Goal: Task Accomplishment & Management: Manage account settings

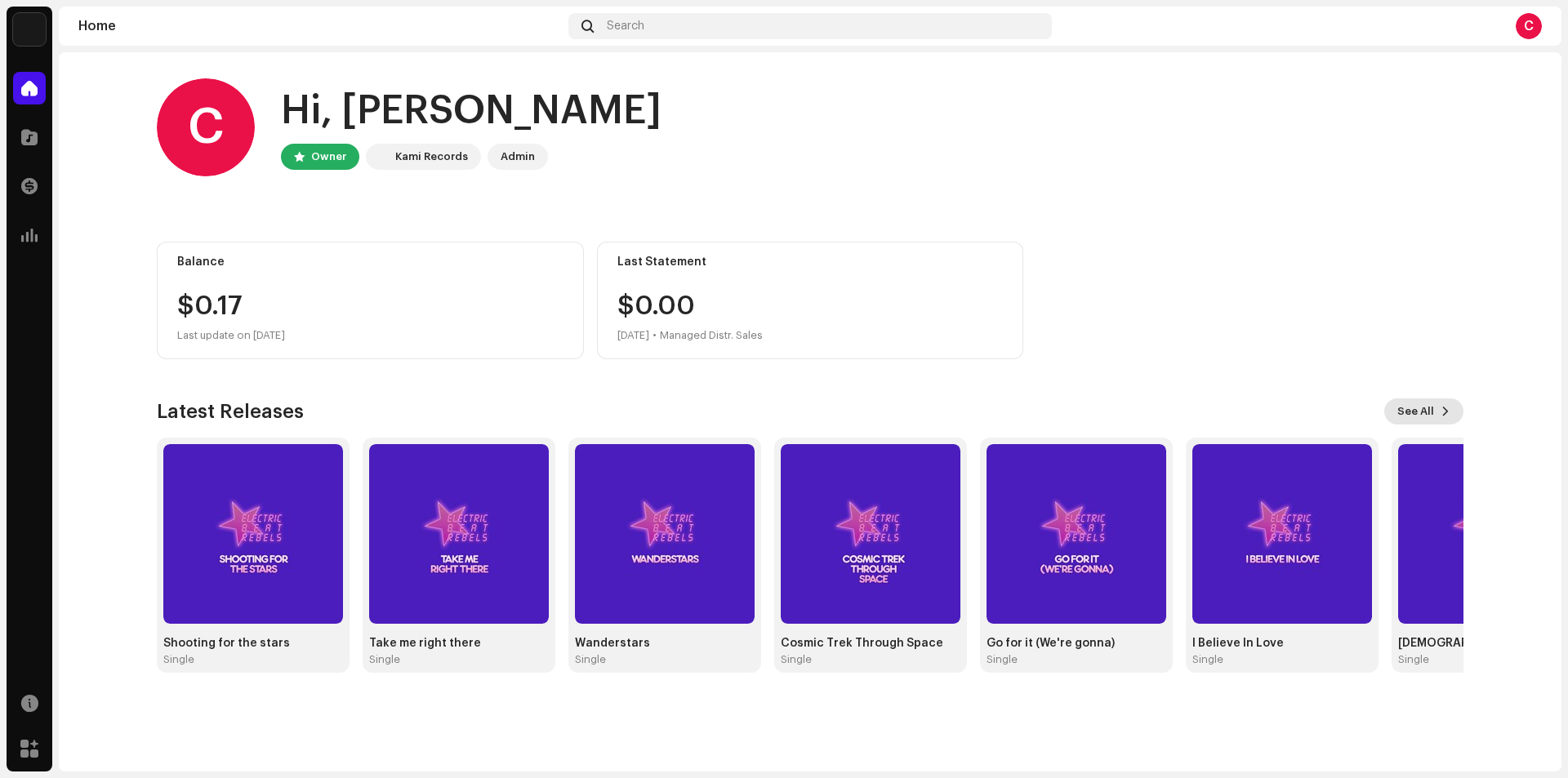
click at [1436, 415] on button "See All" at bounding box center [1423, 411] width 79 height 26
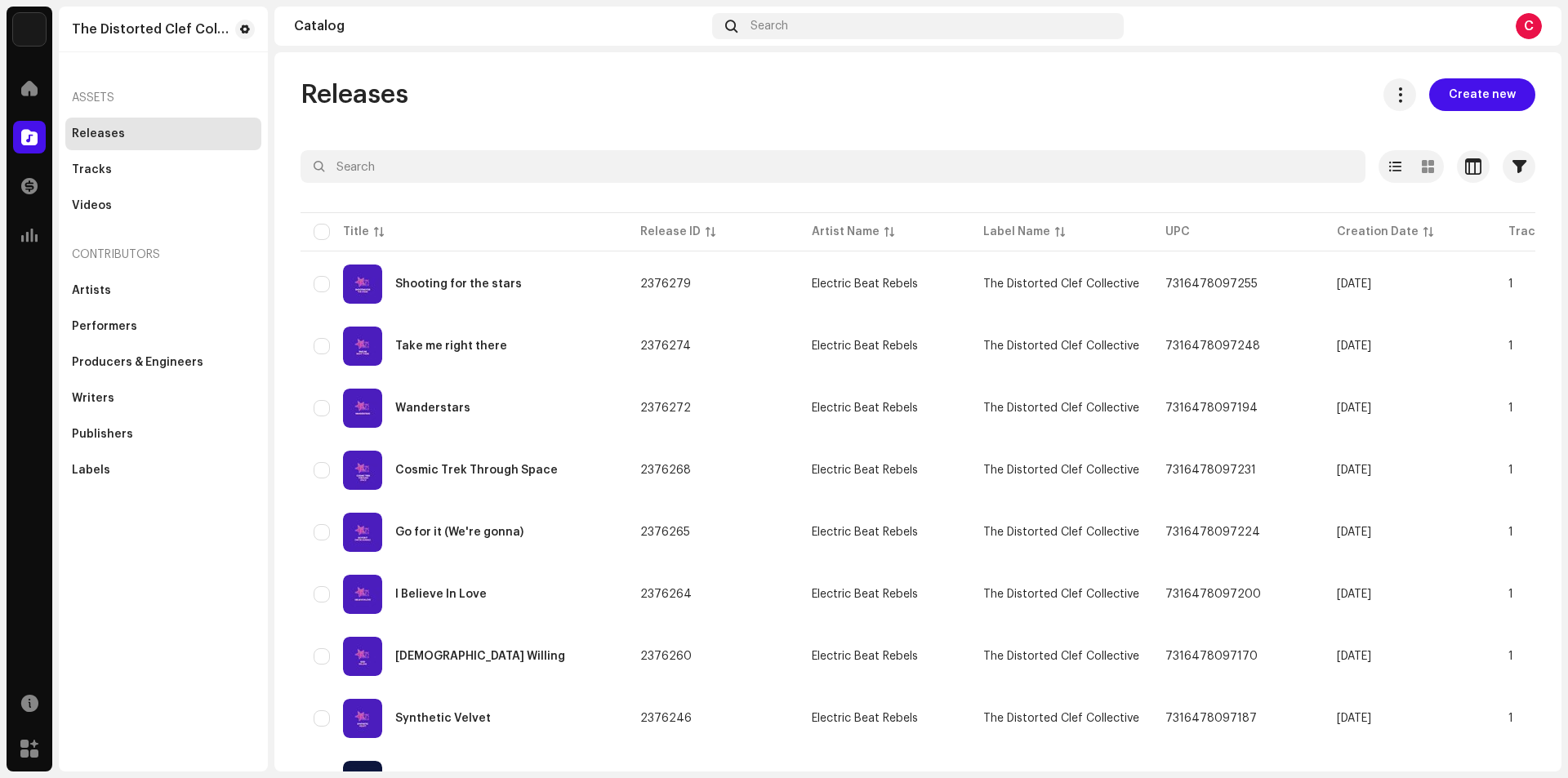
scroll to position [545, 0]
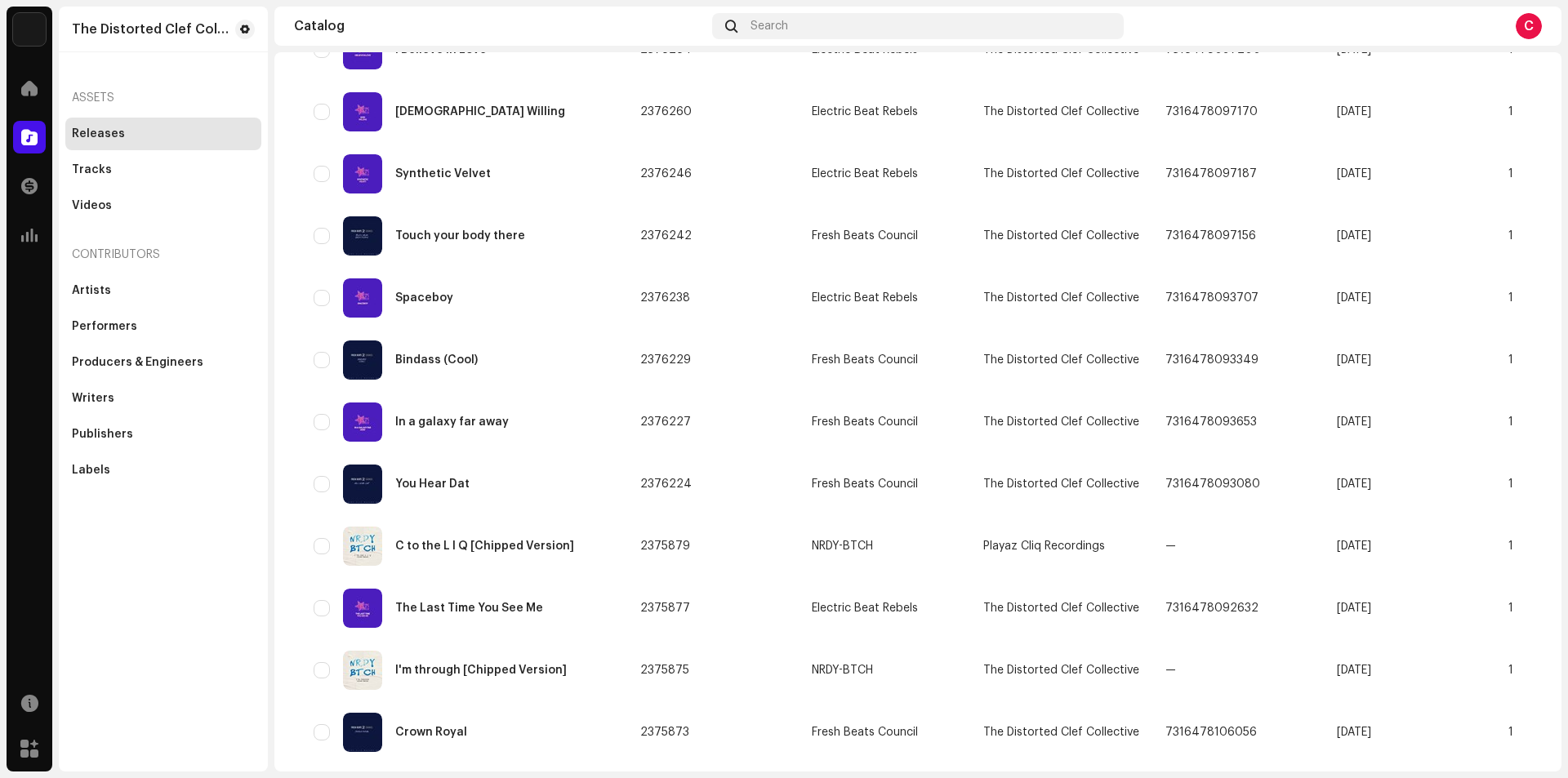
click at [1551, 359] on div "Releases Create new Selected 0 Options Filters Distribution status Never Distri…" at bounding box center [918, 412] width 1287 height 720
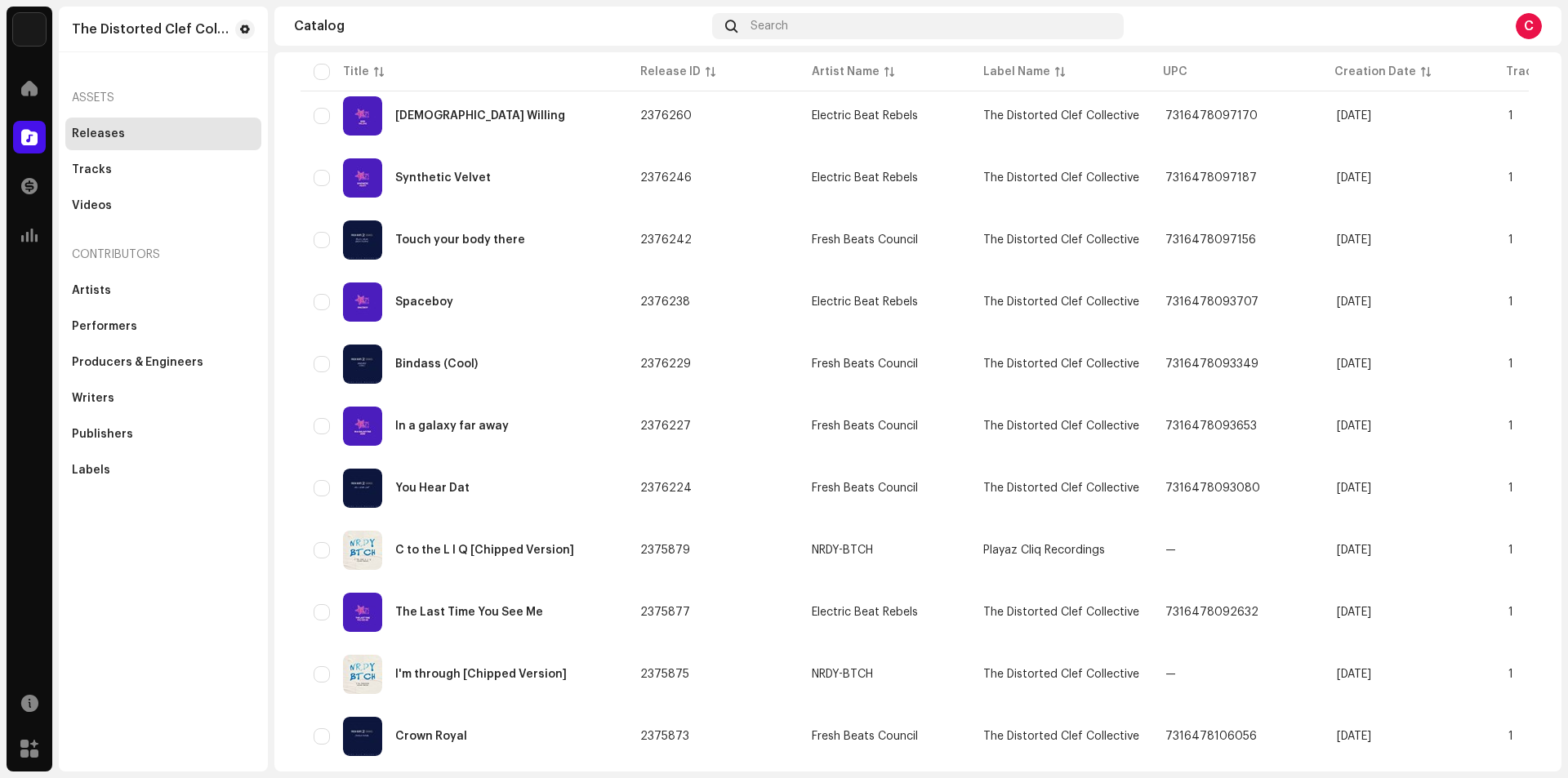
click at [1546, 343] on div "Releases Create new Selected 0 Options Filters Distribution status Never Distri…" at bounding box center [918, 389] width 1287 height 1709
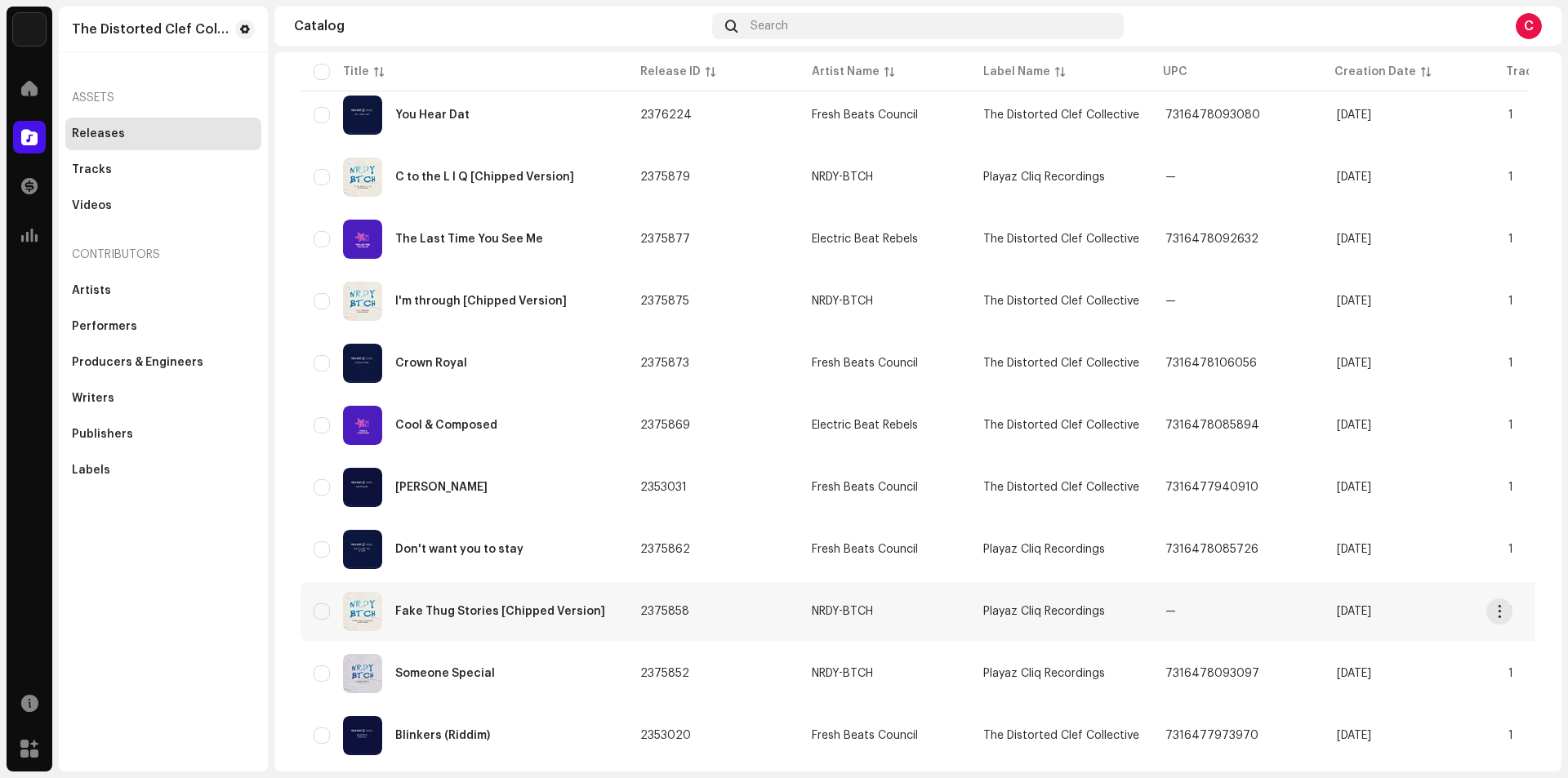
click at [473, 607] on div "Fake Thug Stories [Chipped Version]" at bounding box center [500, 612] width 210 height 12
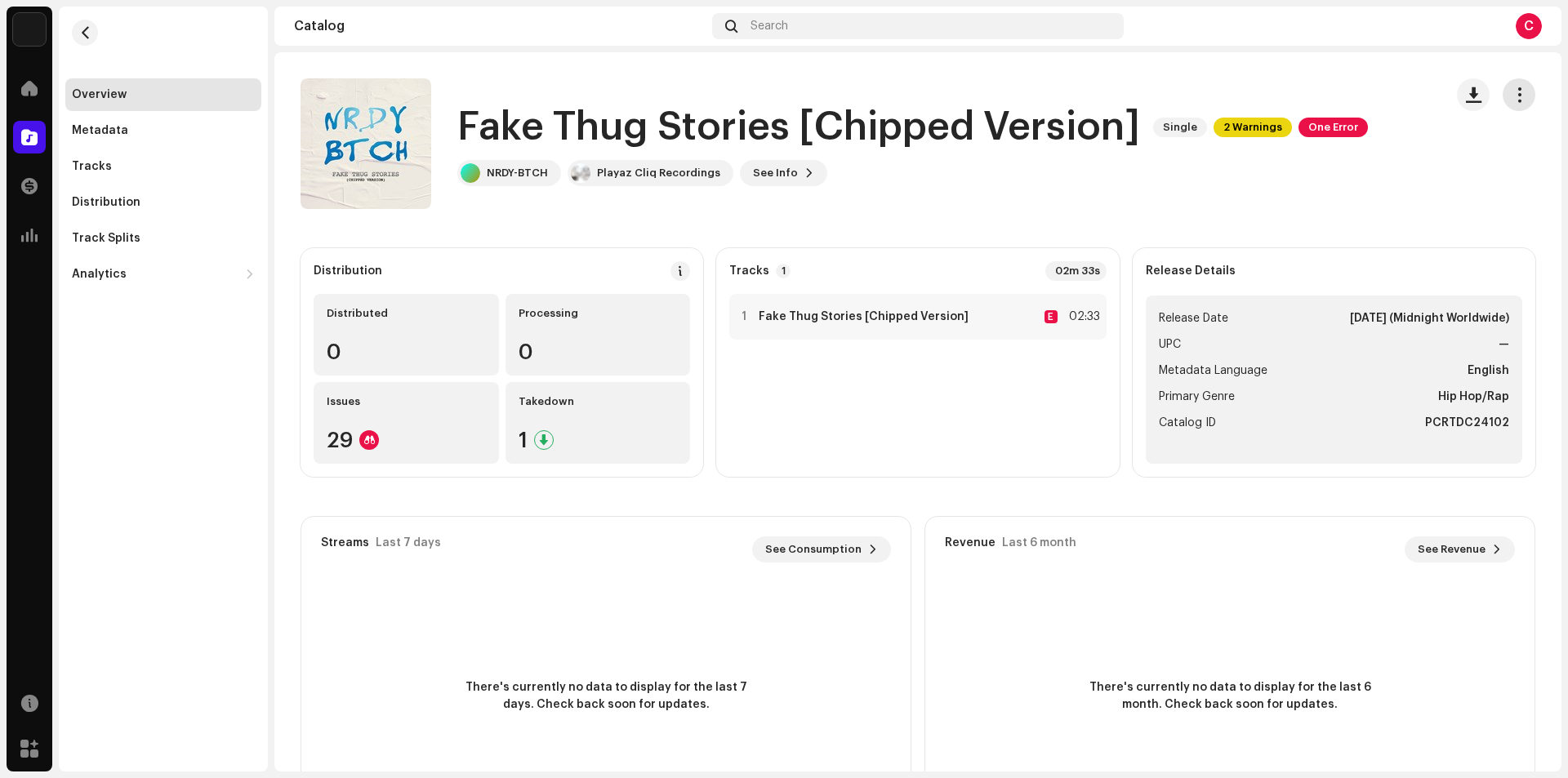
click at [1511, 92] on span "button" at bounding box center [1519, 95] width 16 height 13
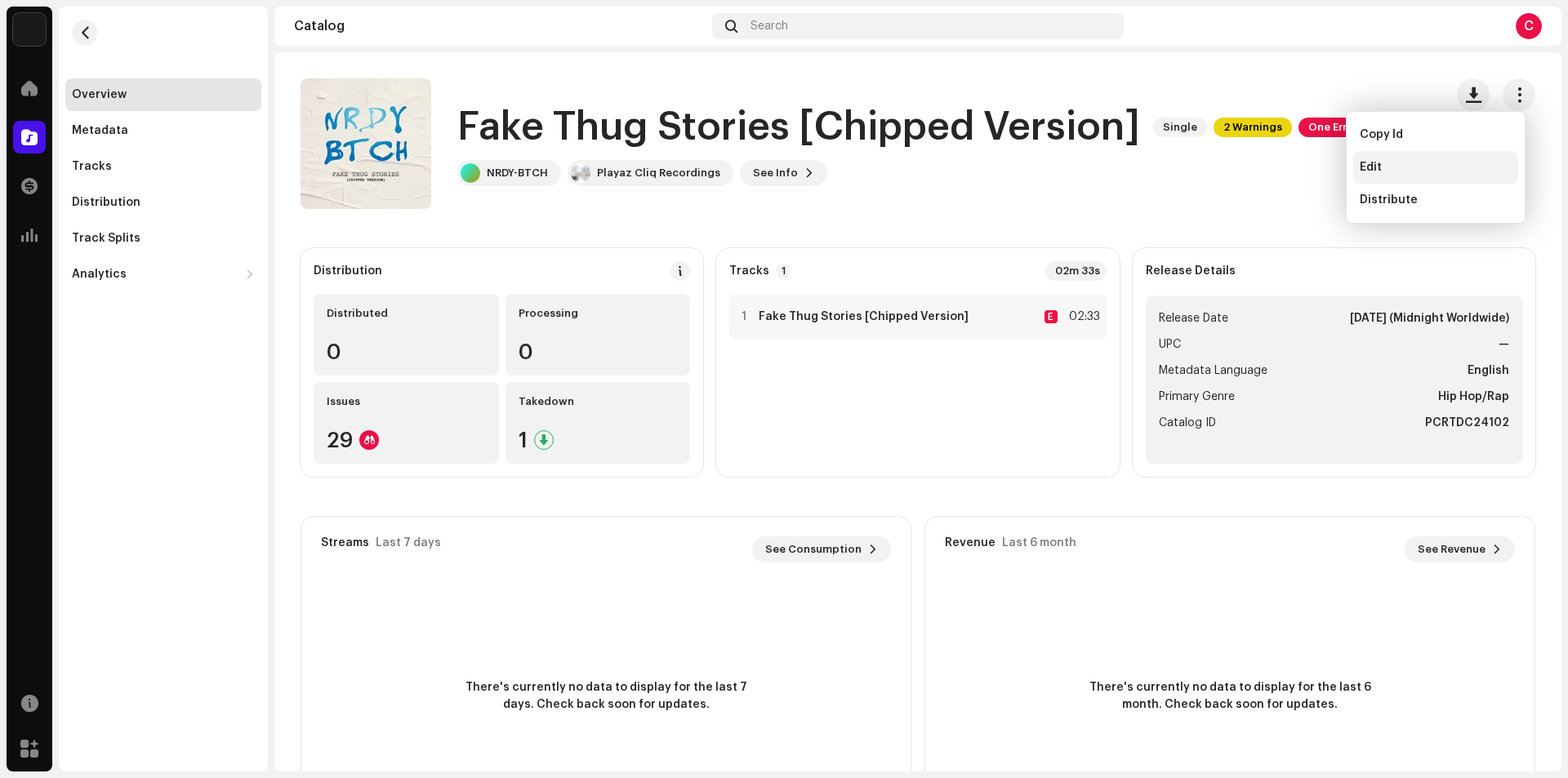
click at [1435, 165] on div "Edit" at bounding box center [1435, 167] width 152 height 13
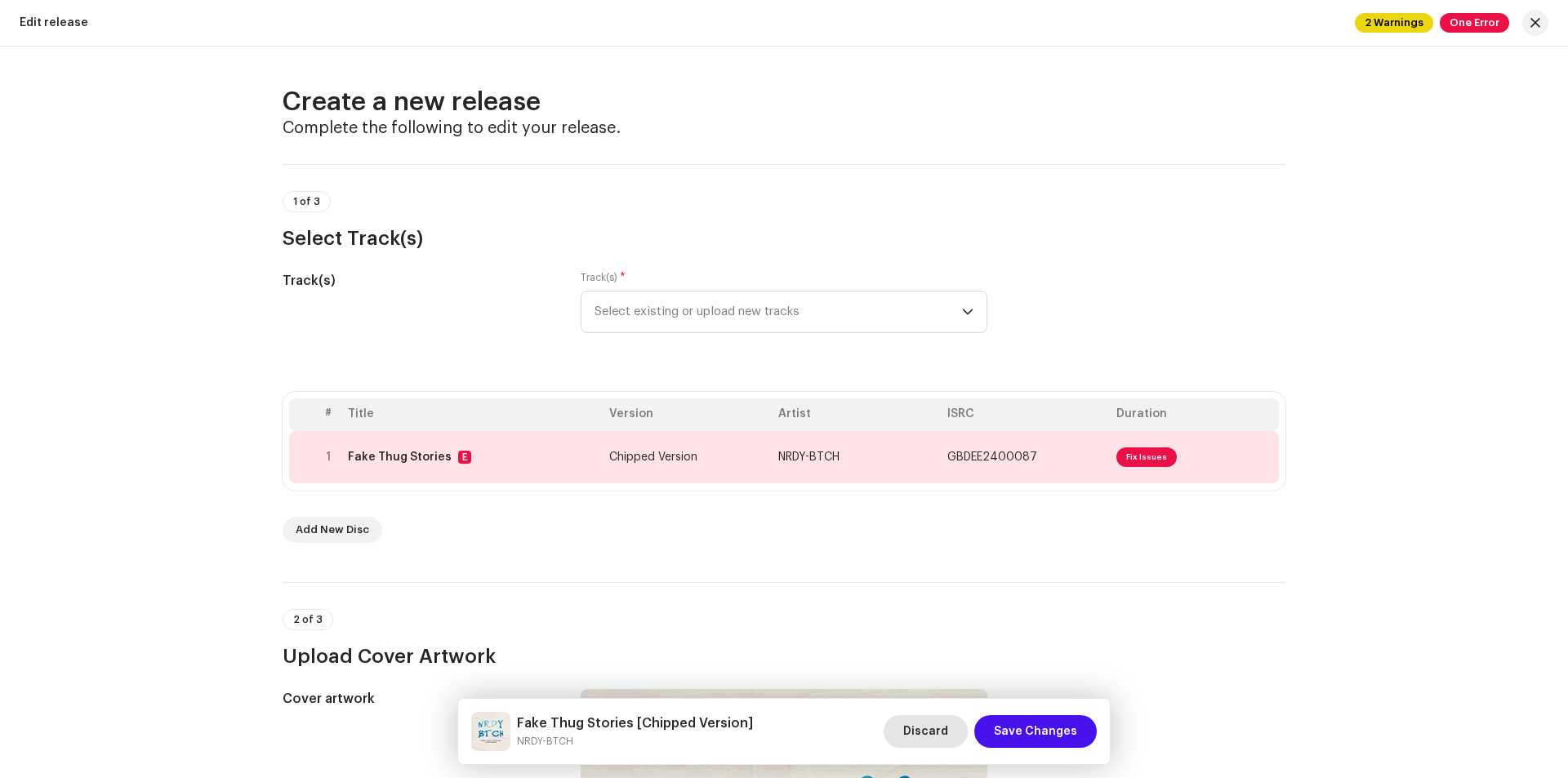
click at [937, 717] on span "Discard" at bounding box center [926, 731] width 45 height 32
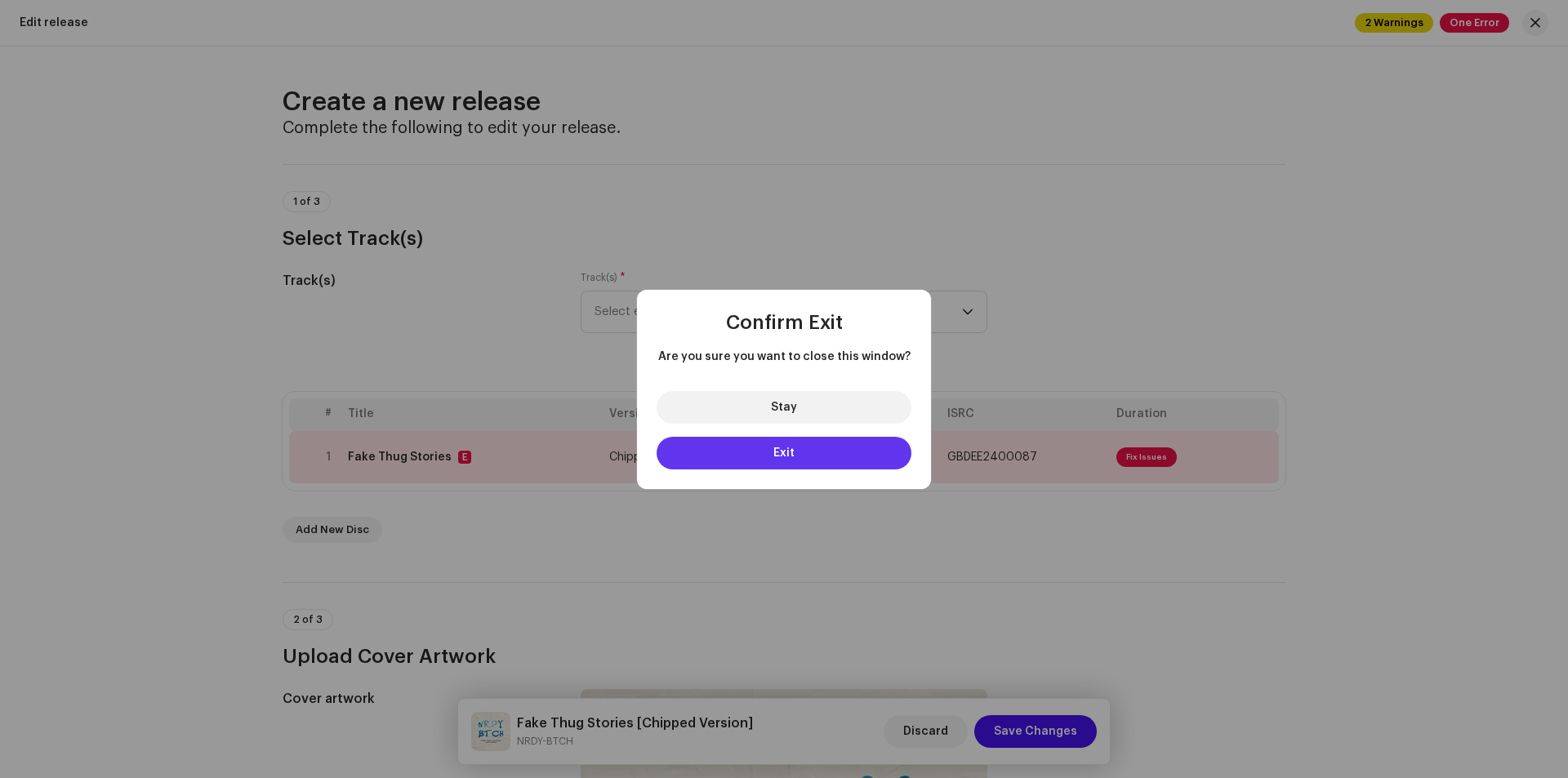
click at [811, 453] on button "Exit" at bounding box center [784, 453] width 255 height 32
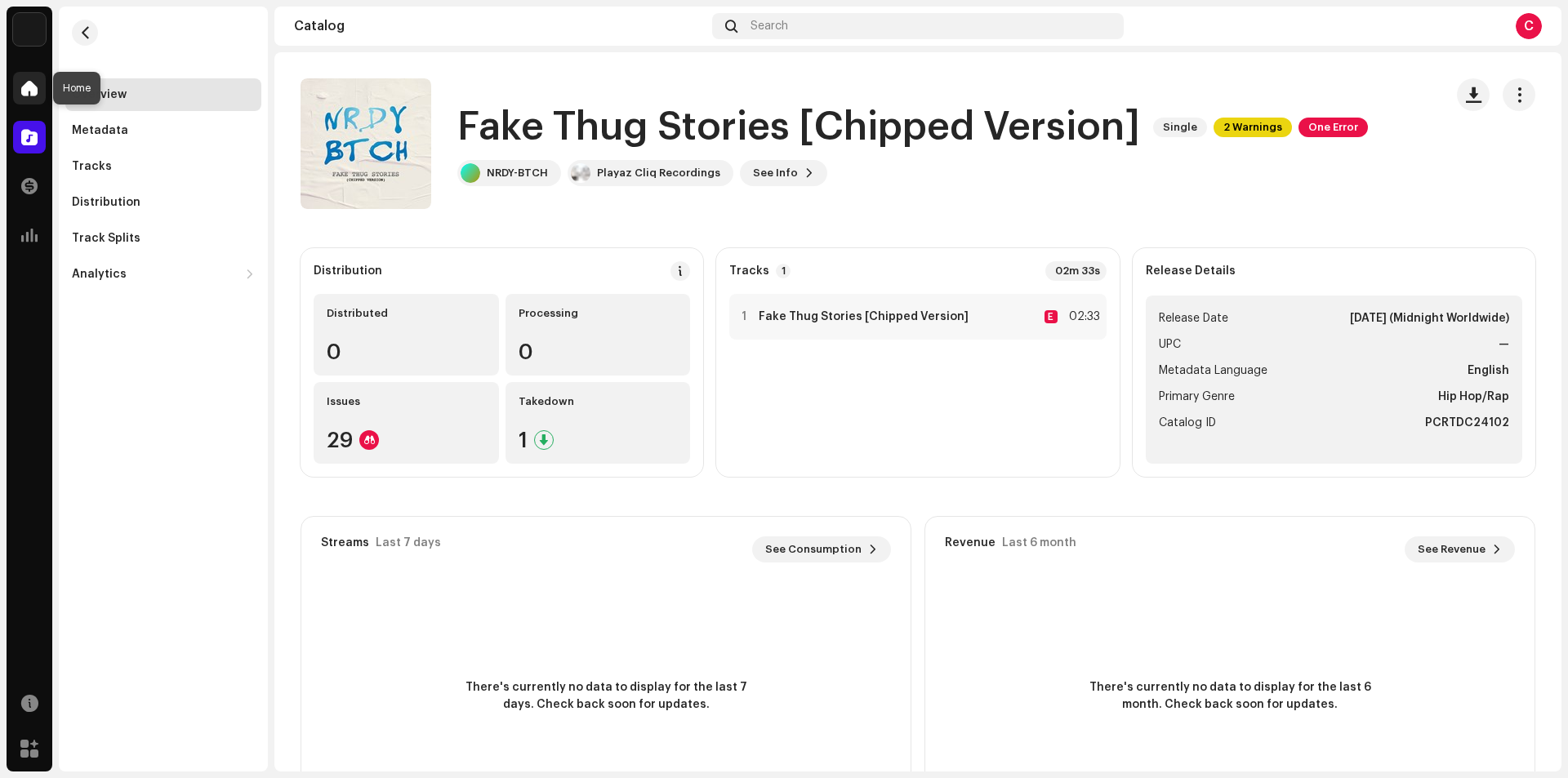
click at [37, 94] on div at bounding box center [29, 87] width 32 height 32
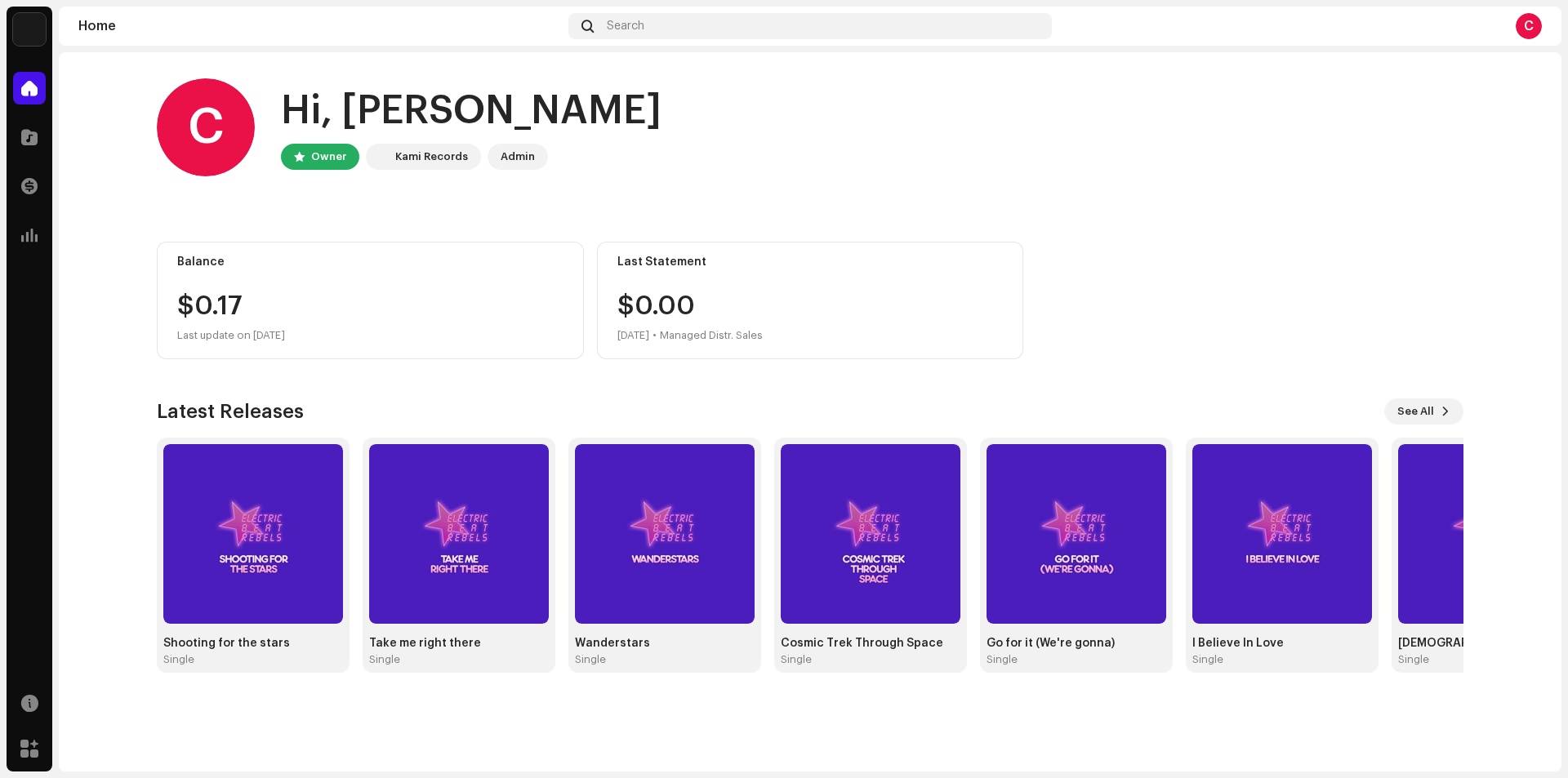
click at [215, 303] on div "$0.17" at bounding box center [370, 305] width 386 height 26
click at [27, 234] on span at bounding box center [30, 235] width 17 height 13
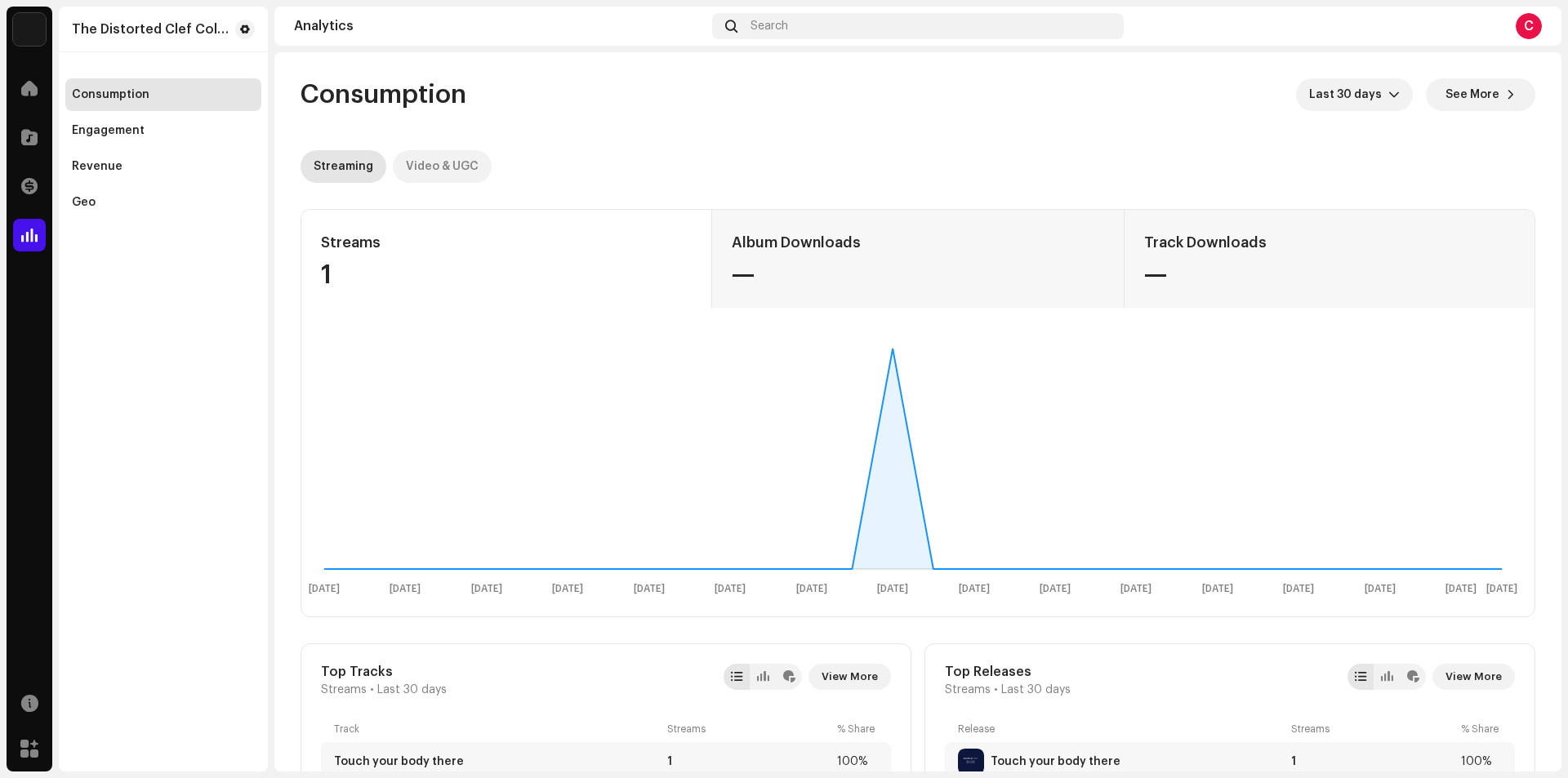
click at [458, 171] on div "Video & UGC" at bounding box center [442, 166] width 72 height 32
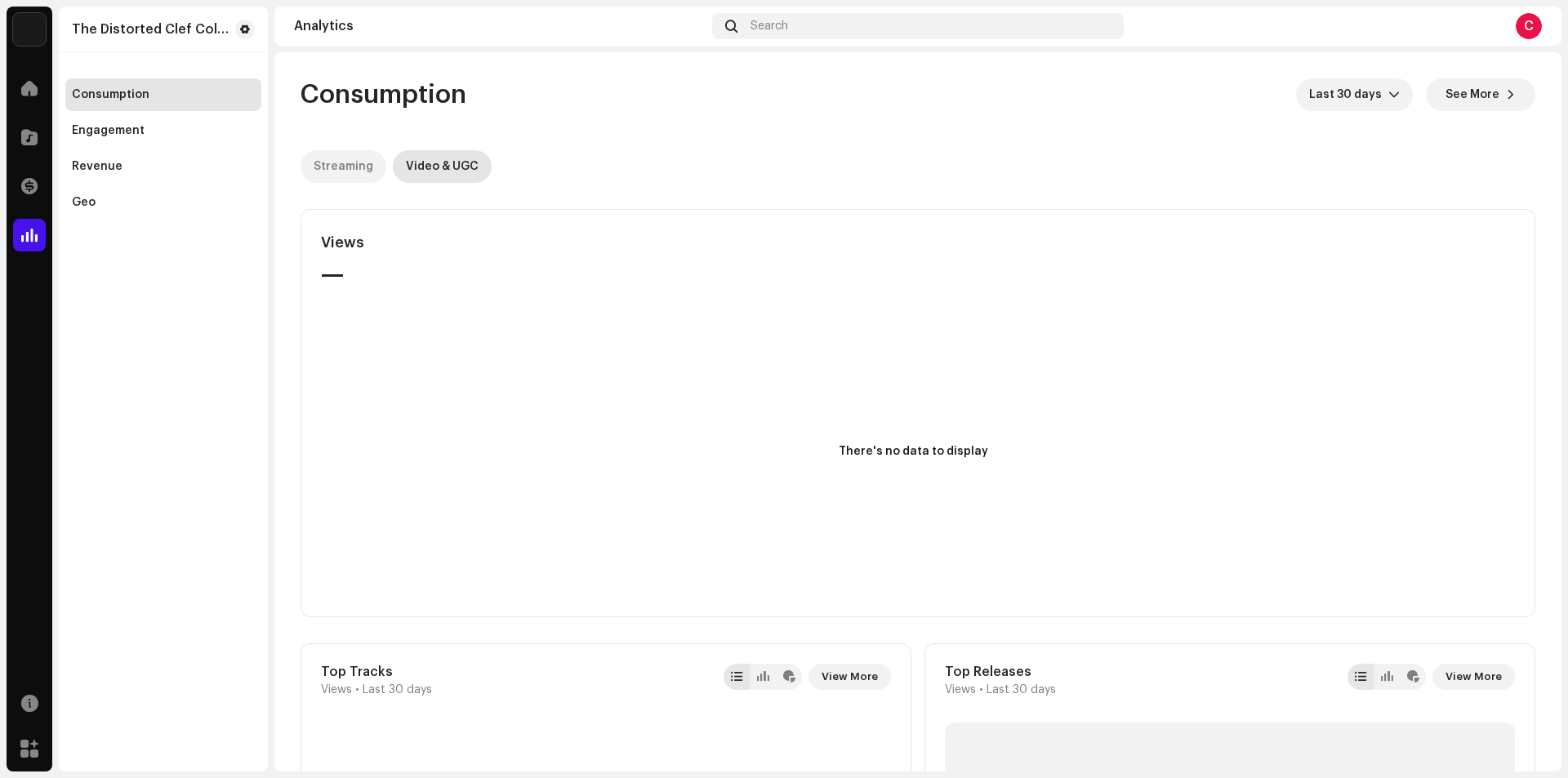
click at [345, 172] on div "Streaming" at bounding box center [344, 166] width 60 height 32
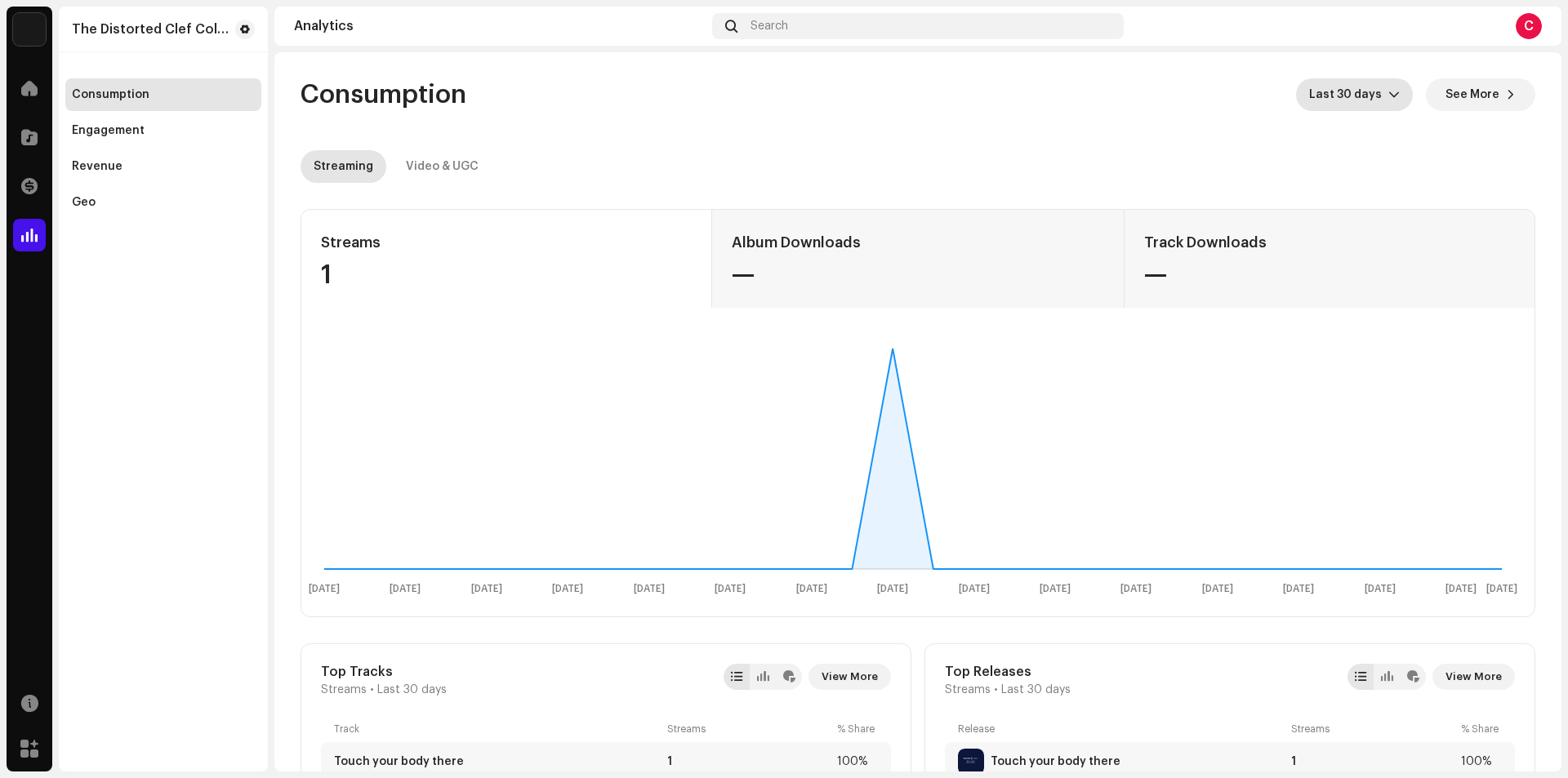
click at [1365, 84] on span "Last 30 days" at bounding box center [1348, 94] width 79 height 32
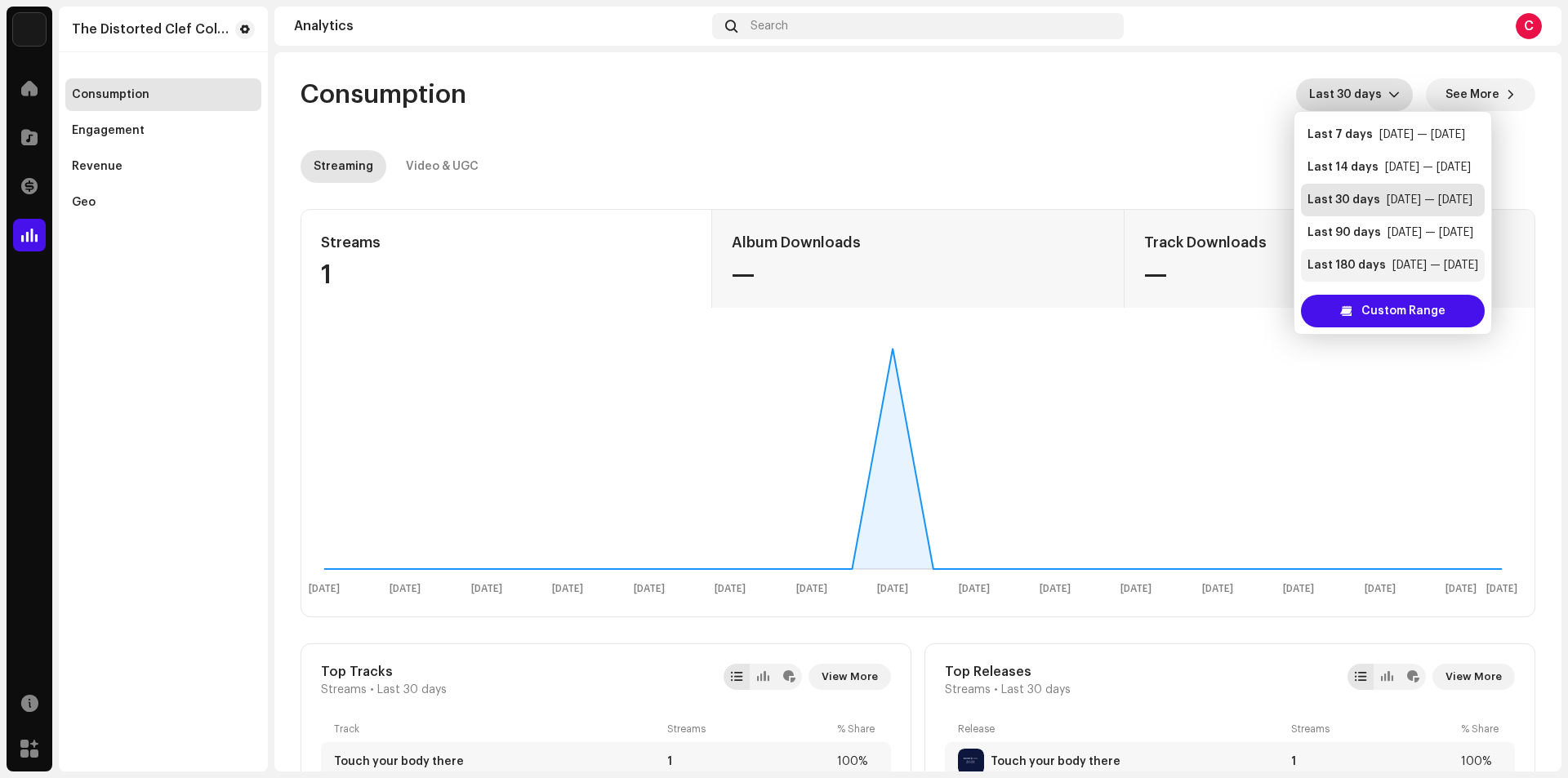
click at [1392, 260] on div "[DATE] — [DATE]" at bounding box center [1435, 265] width 86 height 17
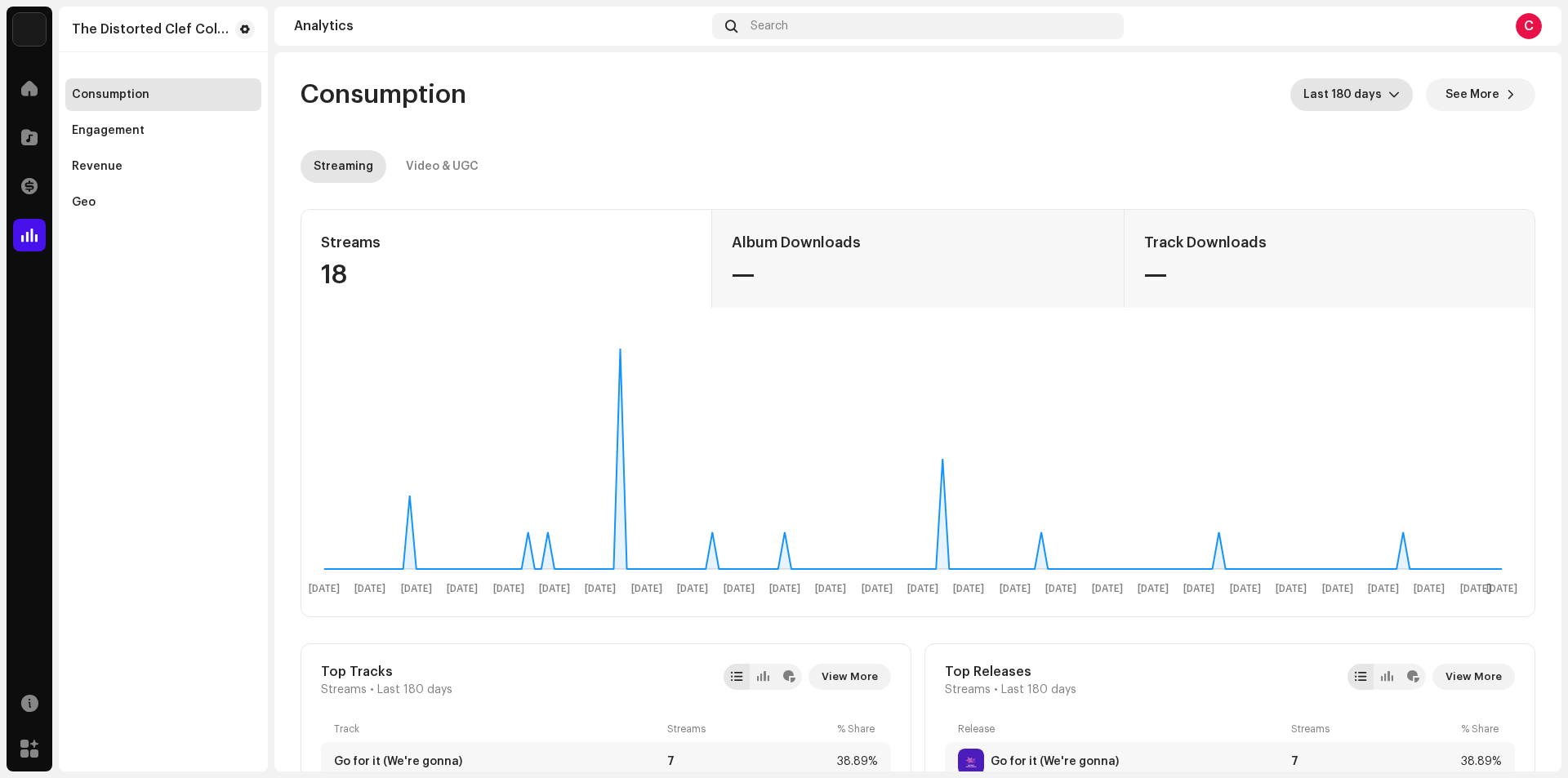
click at [34, 32] on img at bounding box center [29, 29] width 32 height 32
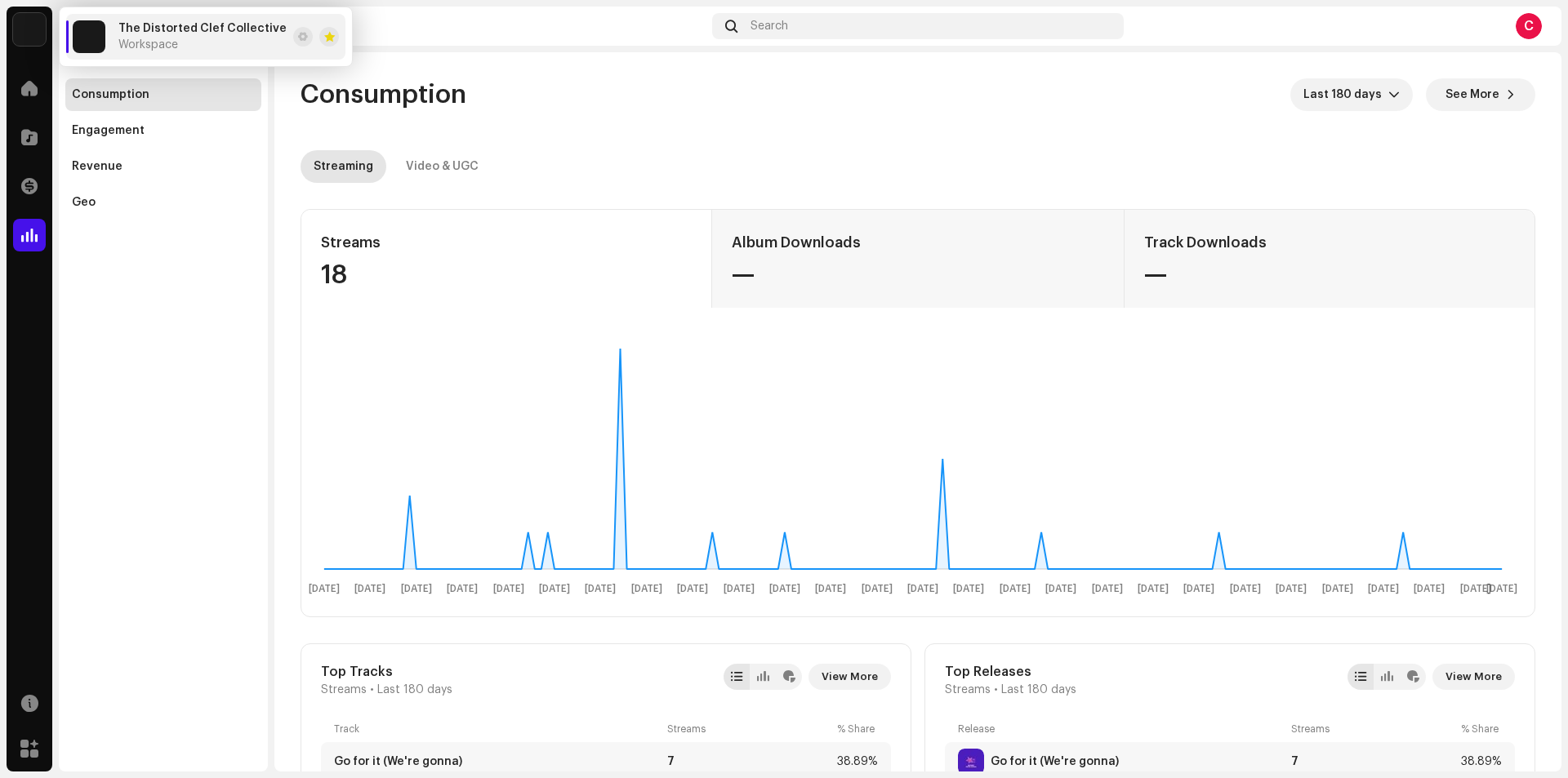
click at [210, 221] on div "The Distorted Clef Collective Consumption Engagement Revenue Geo" at bounding box center [163, 389] width 209 height 766
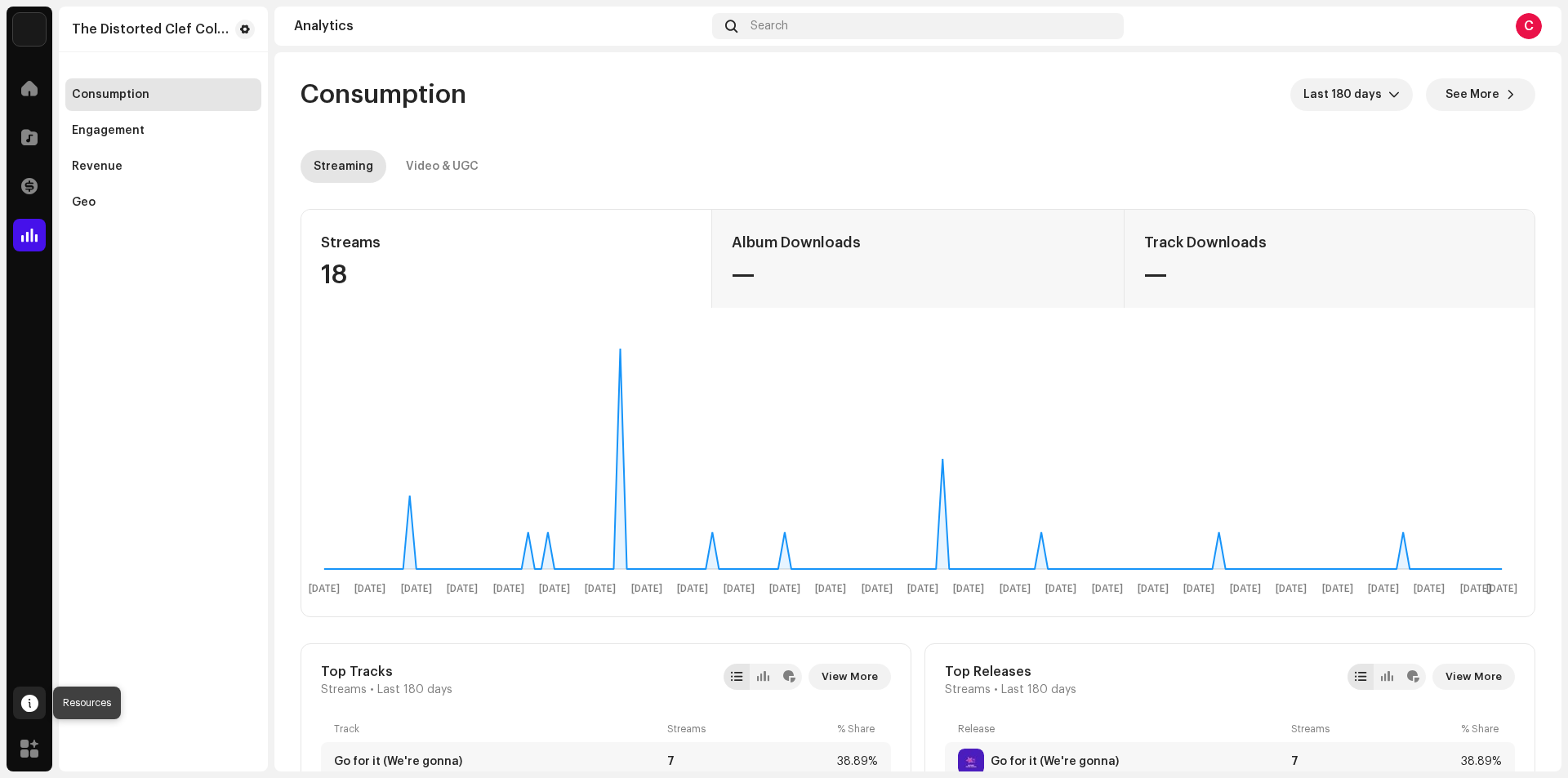
click at [32, 710] on span at bounding box center [30, 703] width 17 height 13
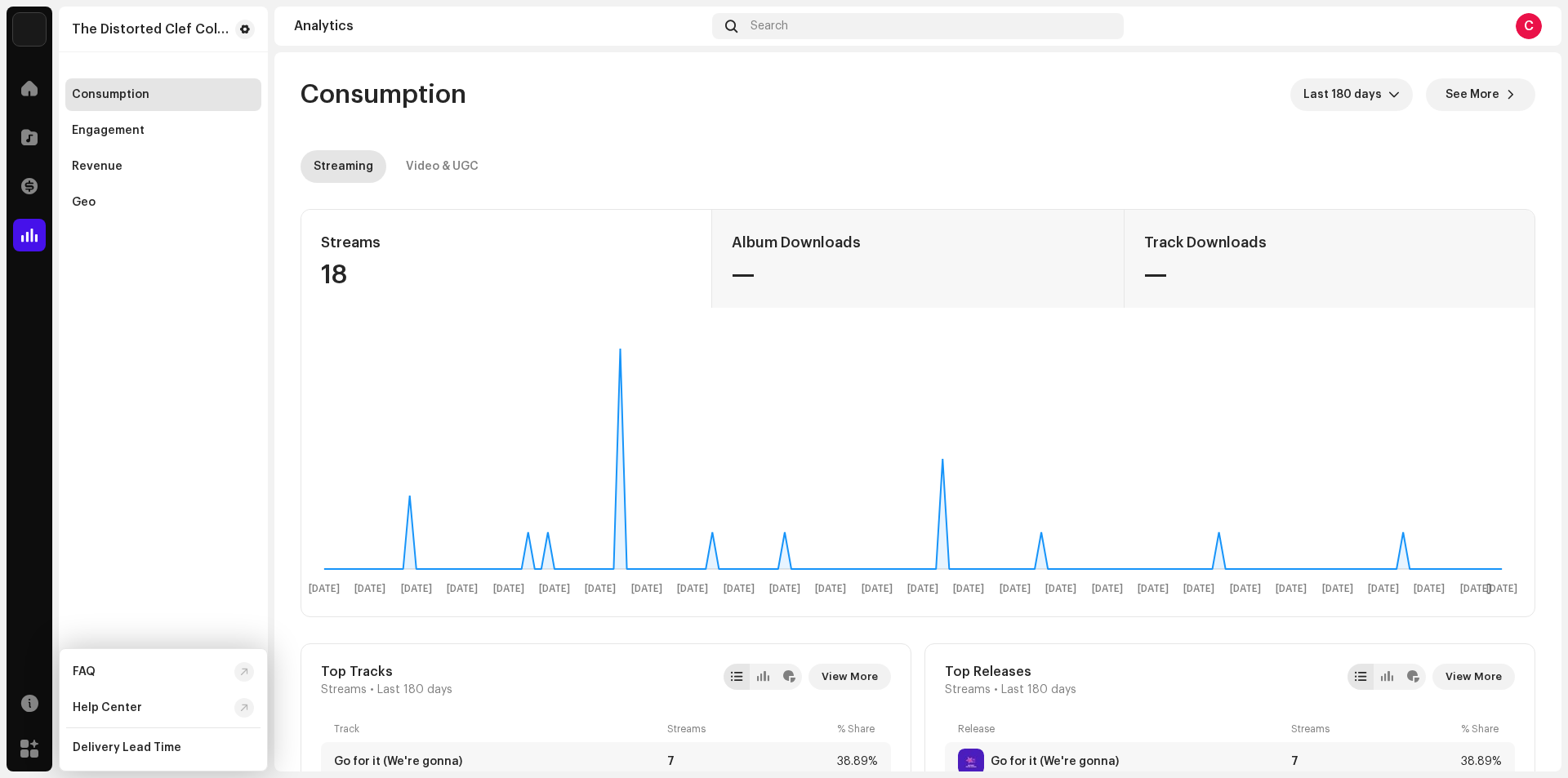
click at [143, 543] on div "The Distorted Clef Collective Consumption Engagement Revenue Geo" at bounding box center [163, 389] width 209 height 766
click at [1530, 27] on div "C" at bounding box center [1528, 26] width 26 height 26
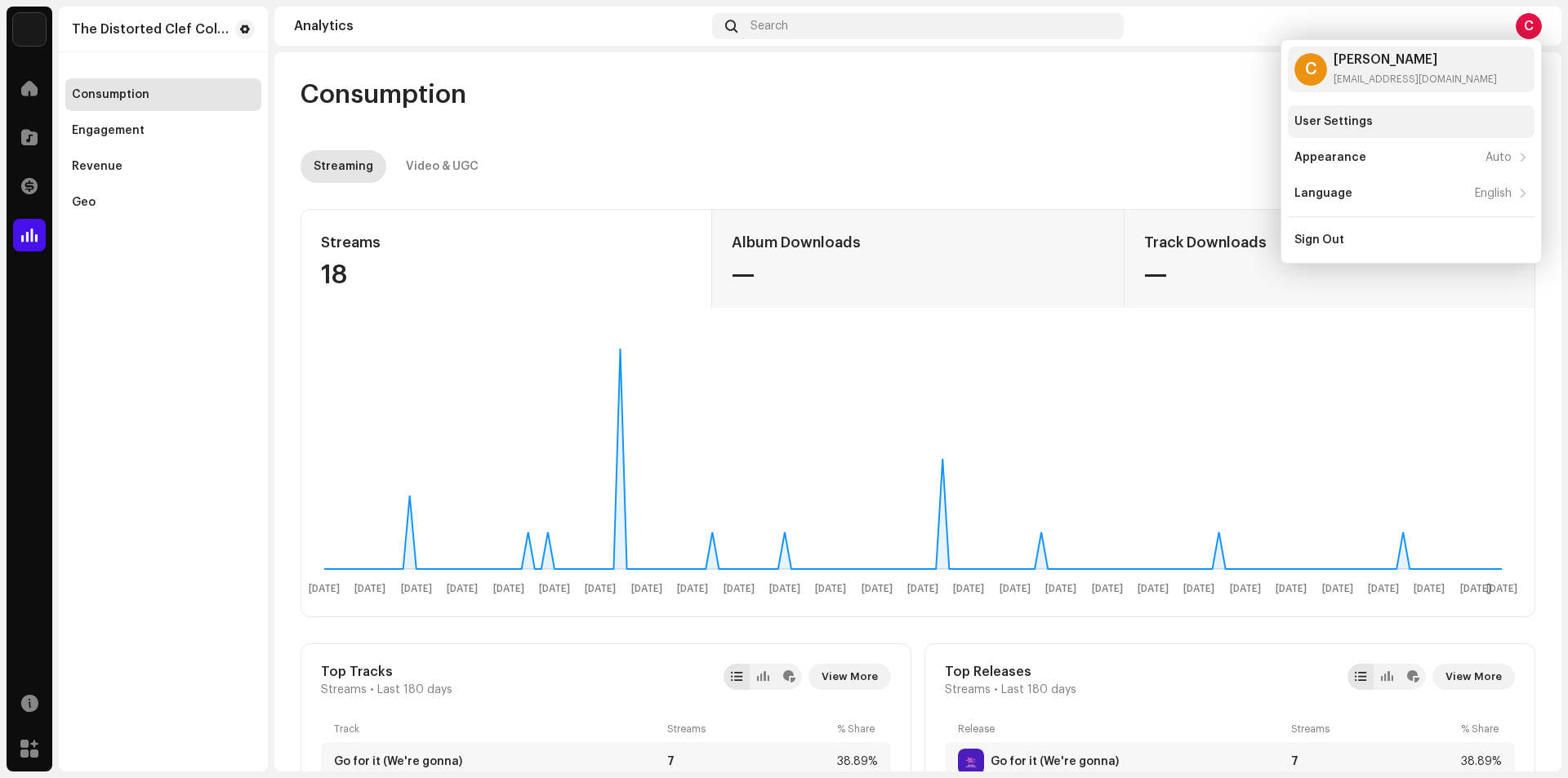
click at [1389, 118] on div "User Settings" at bounding box center [1411, 121] width 234 height 13
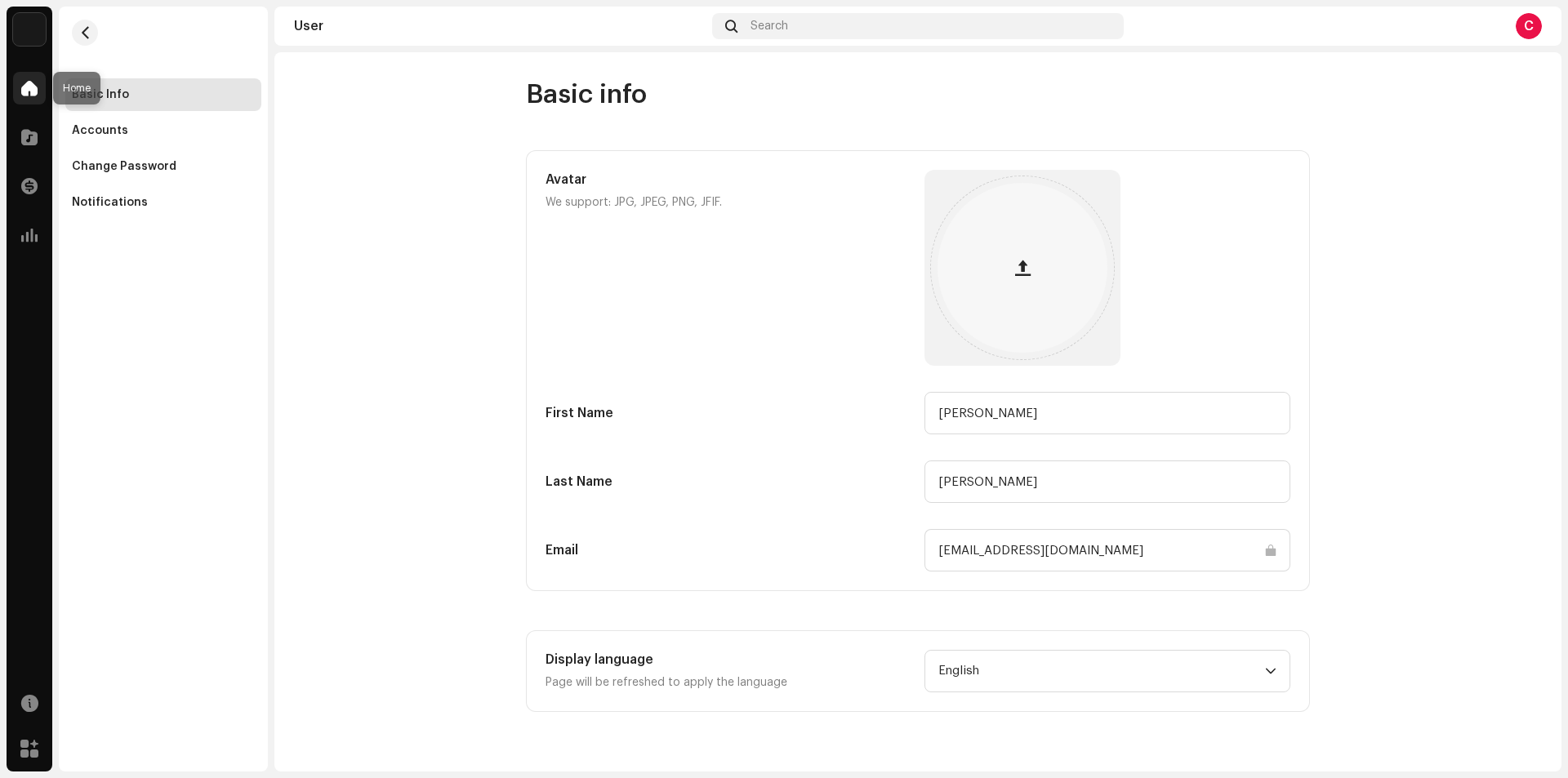
click at [25, 89] on span at bounding box center [30, 88] width 17 height 13
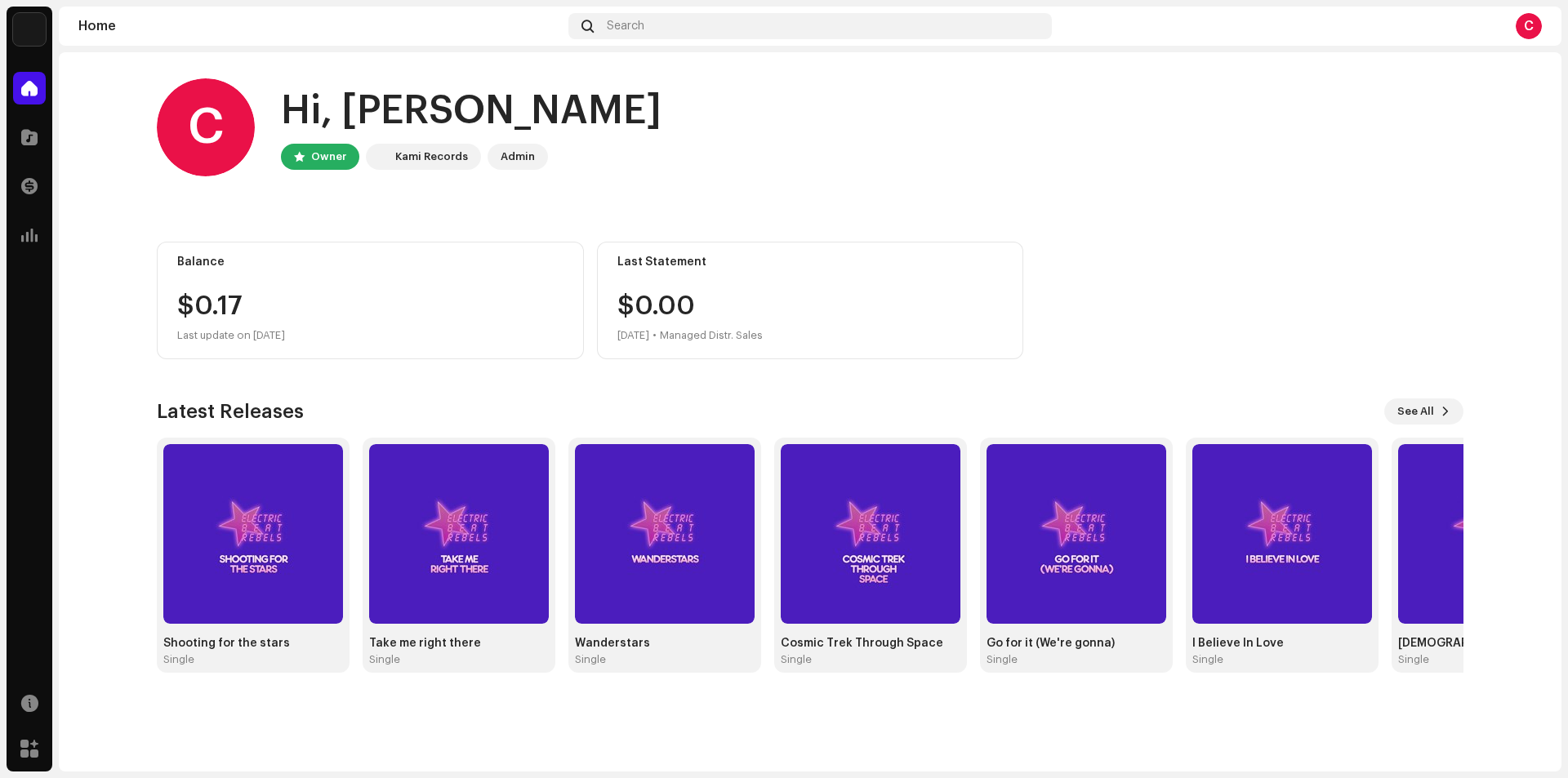
click at [42, 26] on img at bounding box center [29, 29] width 32 height 32
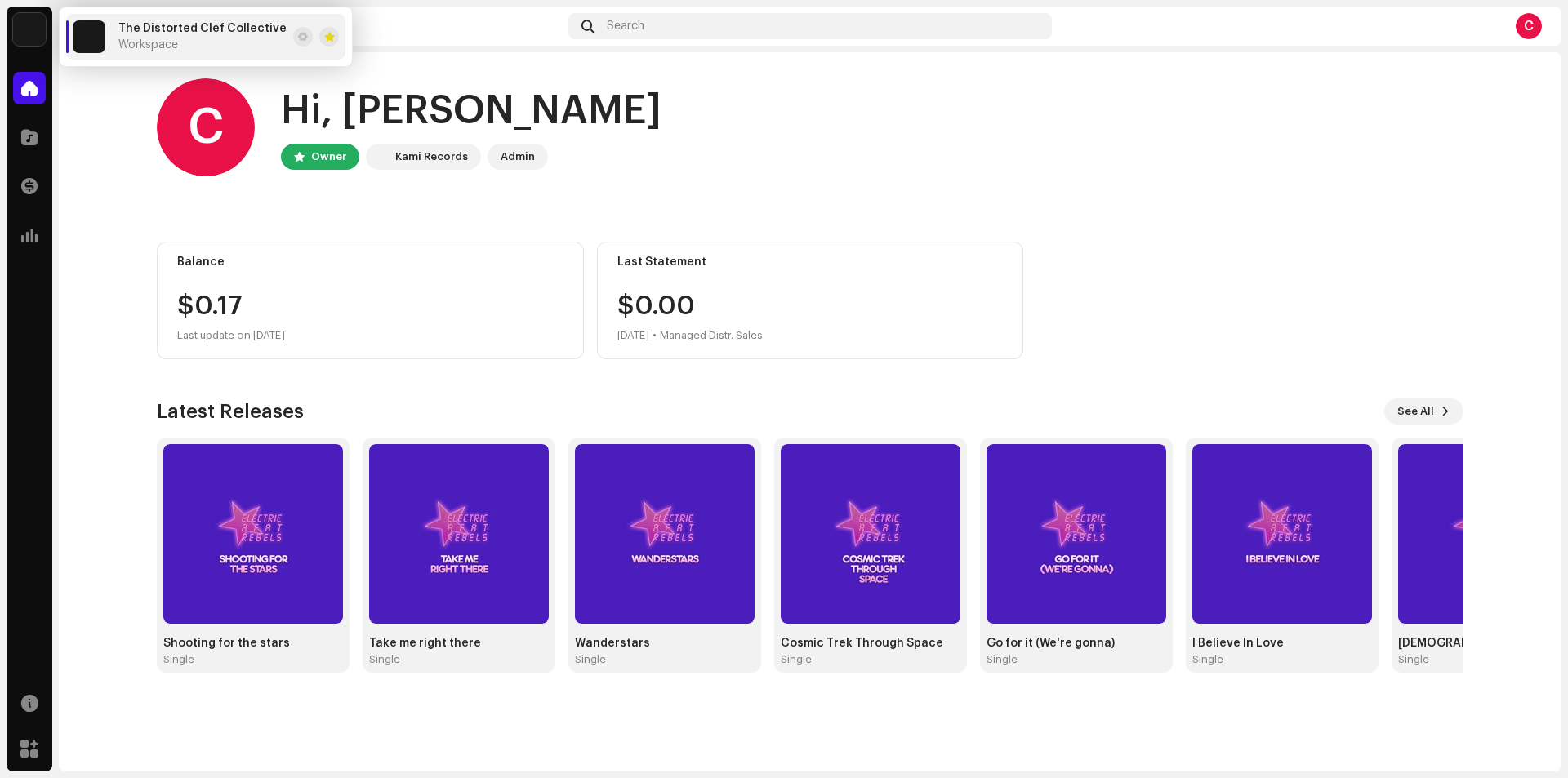
click at [213, 32] on span "The Distorted Clef Collective" at bounding box center [202, 29] width 168 height 13
click at [301, 37] on div at bounding box center [315, 37] width 46 height 20
click at [298, 38] on span at bounding box center [303, 37] width 10 height 13
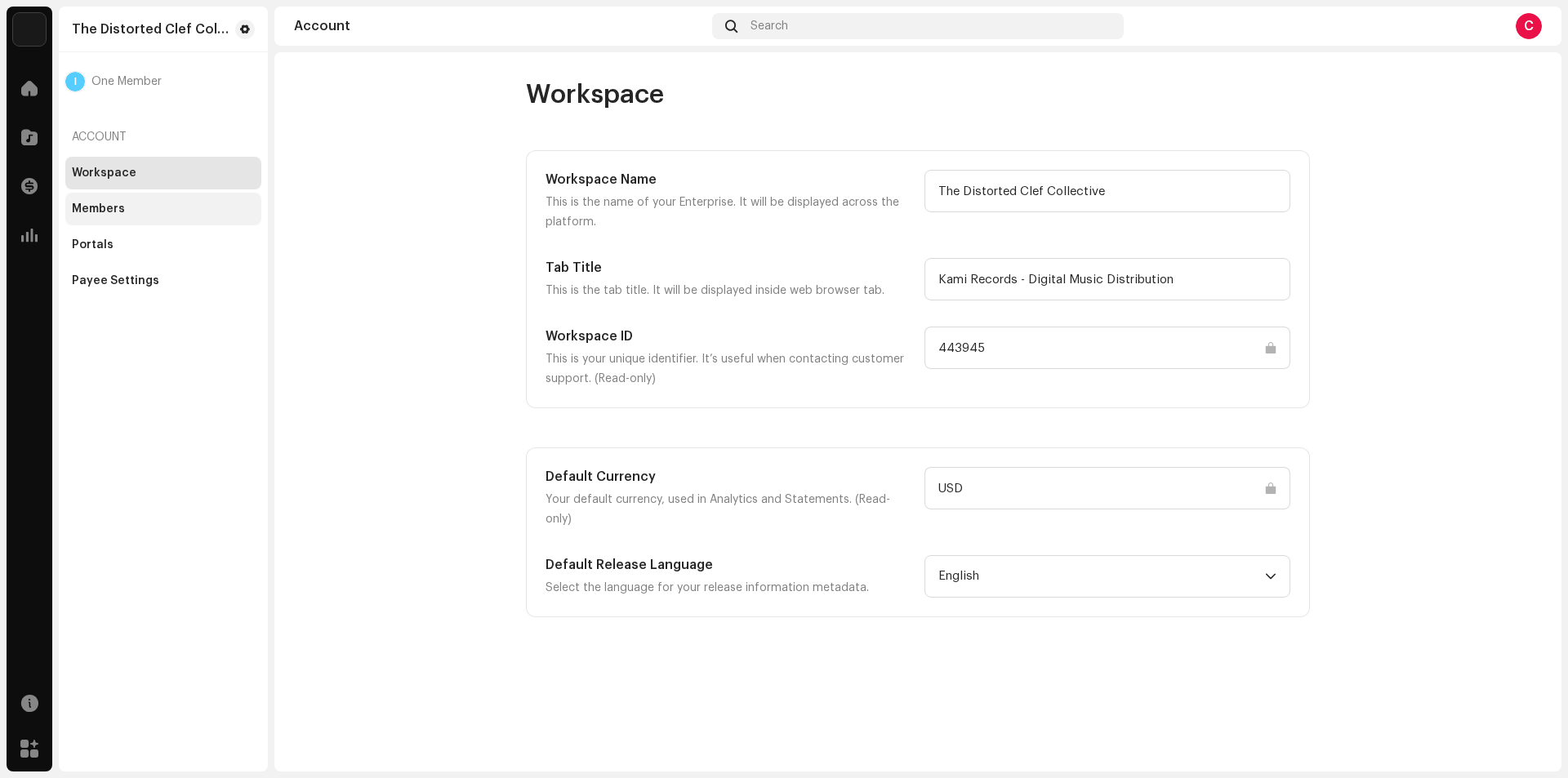
click at [139, 206] on div "Members" at bounding box center [163, 209] width 183 height 13
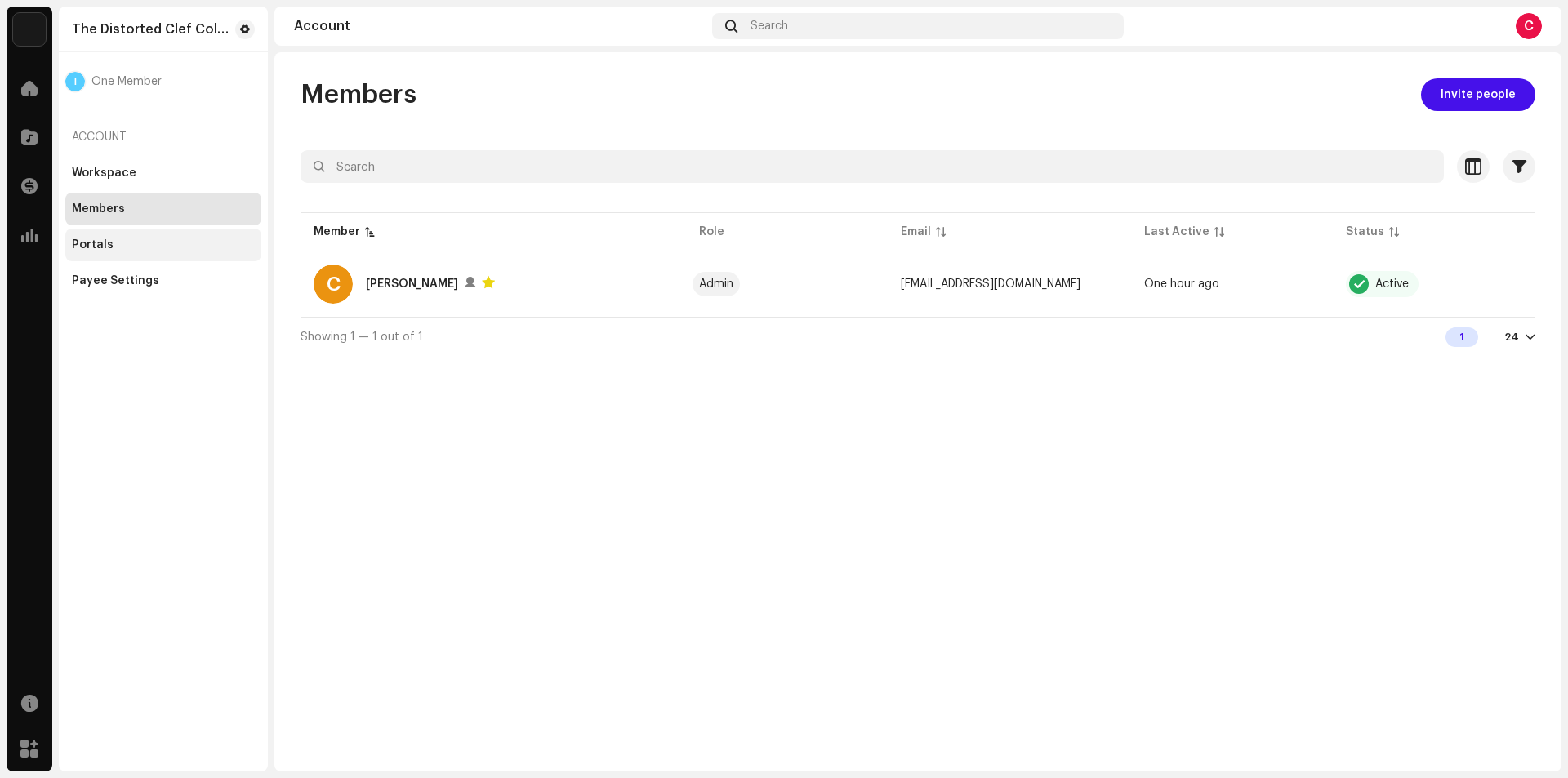
click at [121, 248] on div "Portals" at bounding box center [163, 245] width 183 height 13
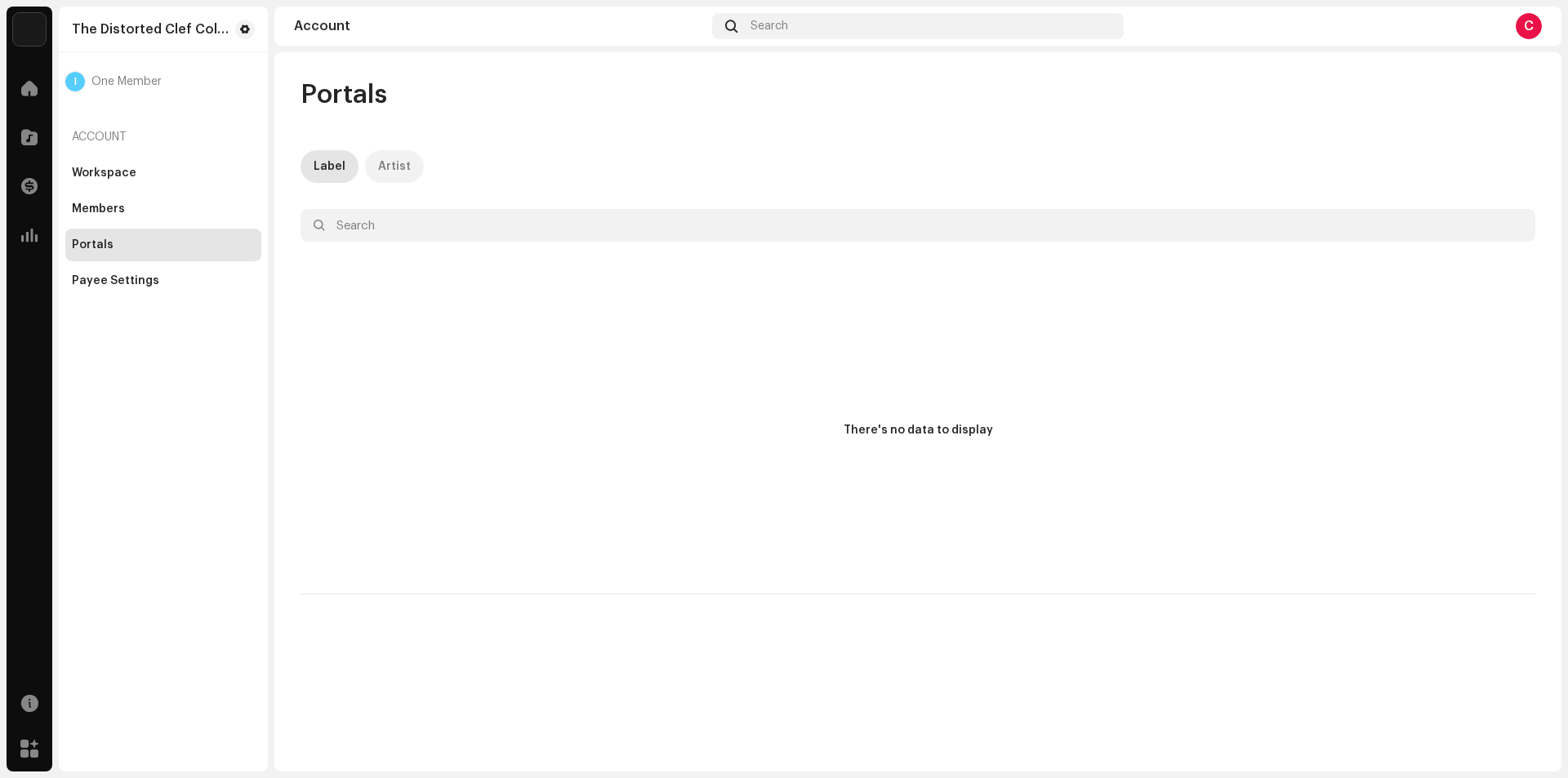
click at [400, 171] on div "Artist" at bounding box center [393, 166] width 32 height 32
click at [147, 284] on div "Payee Settings" at bounding box center [115, 281] width 87 height 13
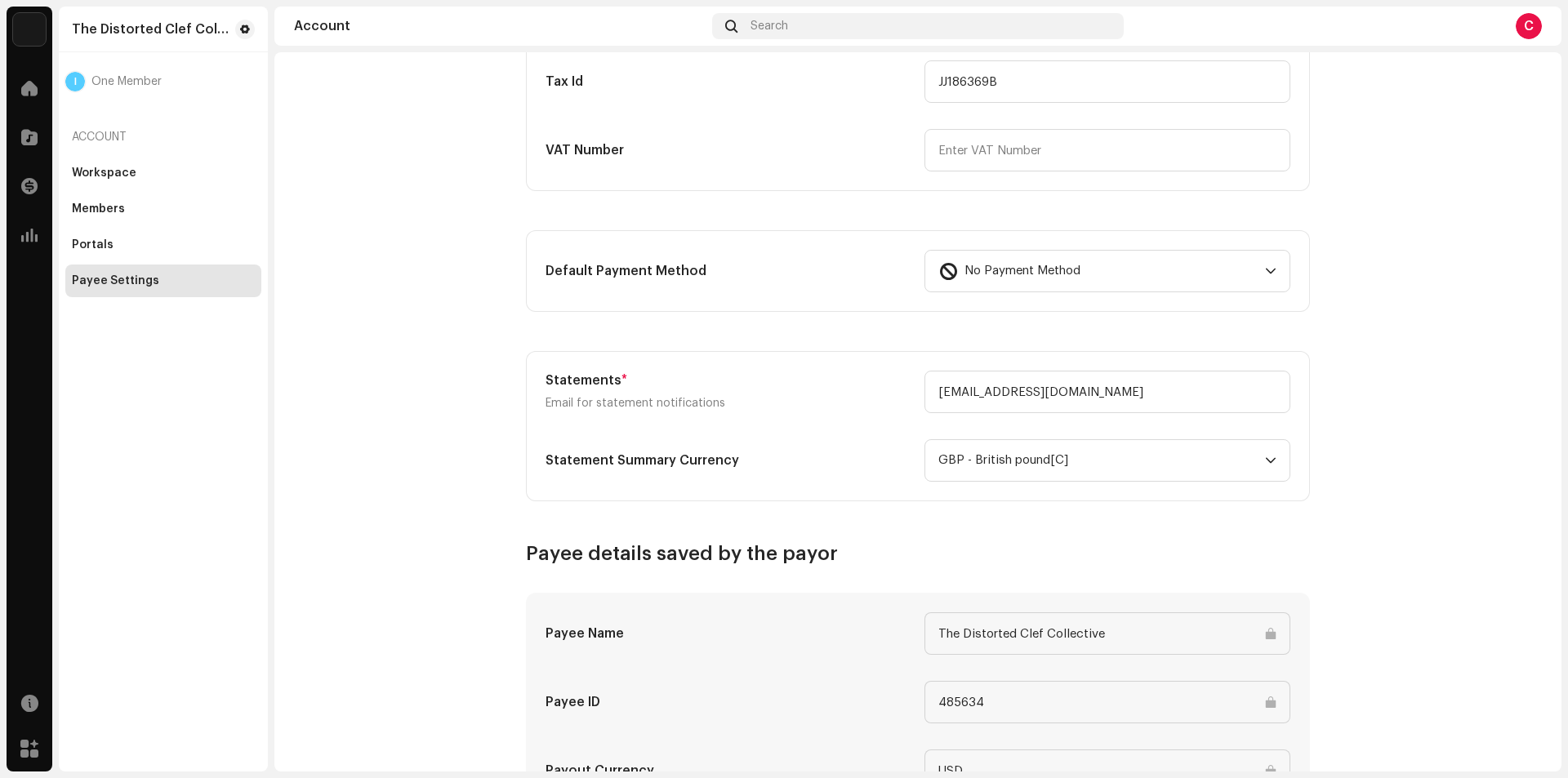
scroll to position [379, 0]
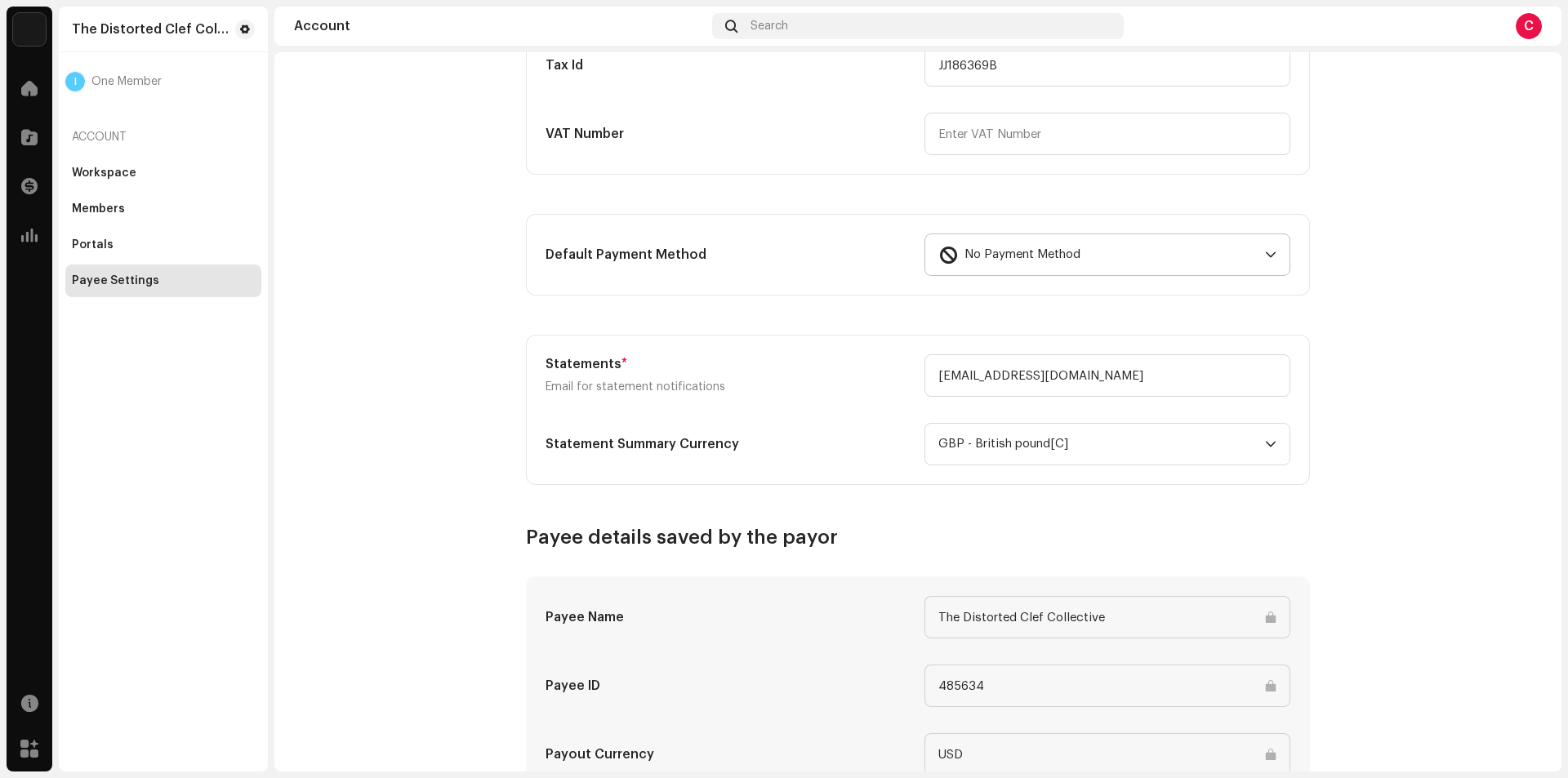
click at [1264, 250] on icon "dropdown trigger" at bounding box center [1270, 255] width 12 height 12
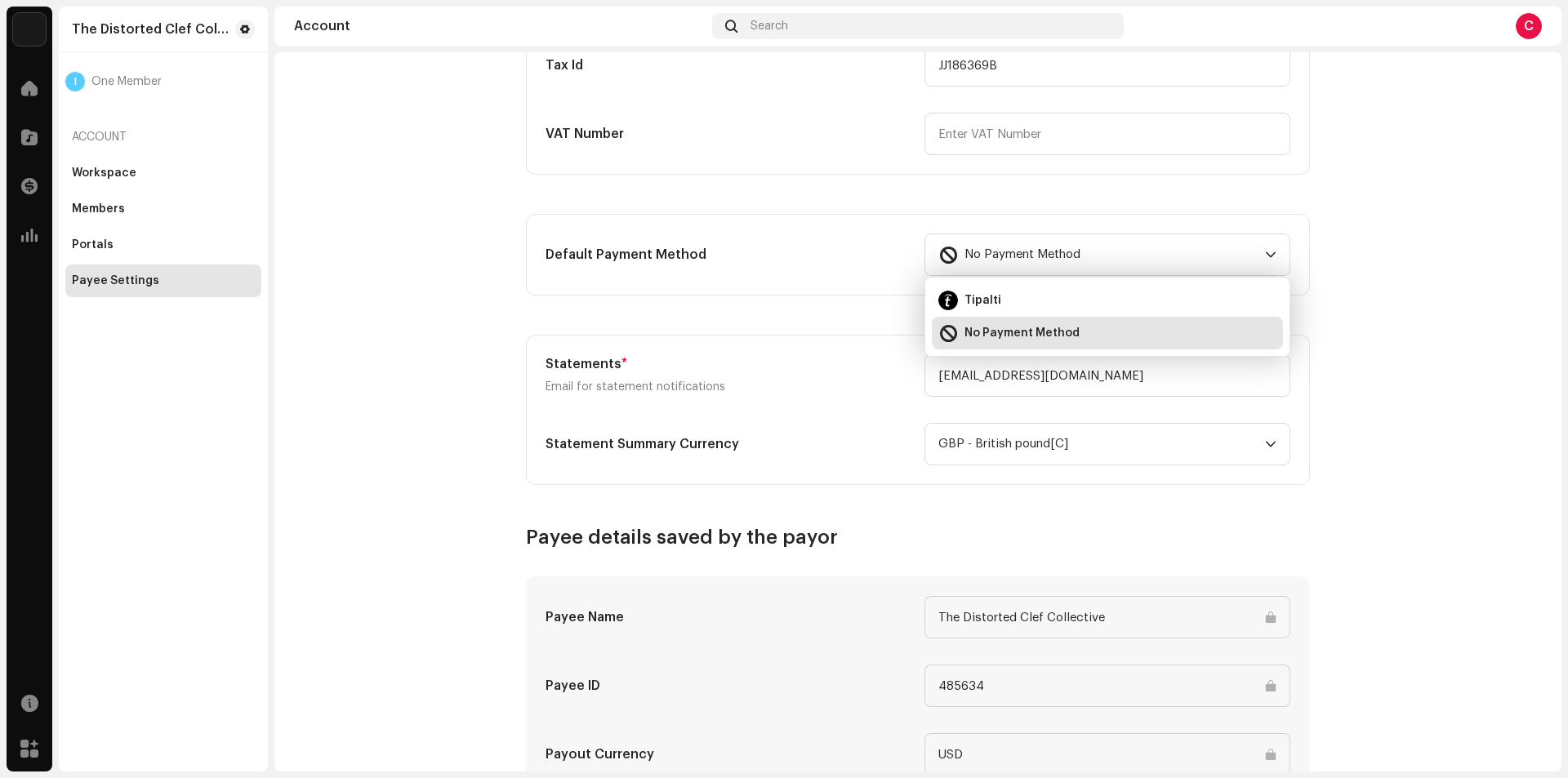
click at [1384, 231] on account-payee-settings "Payee Settings Type Company Individual Individual - not incorporated. Pay To Na…" at bounding box center [918, 316] width 1287 height 1233
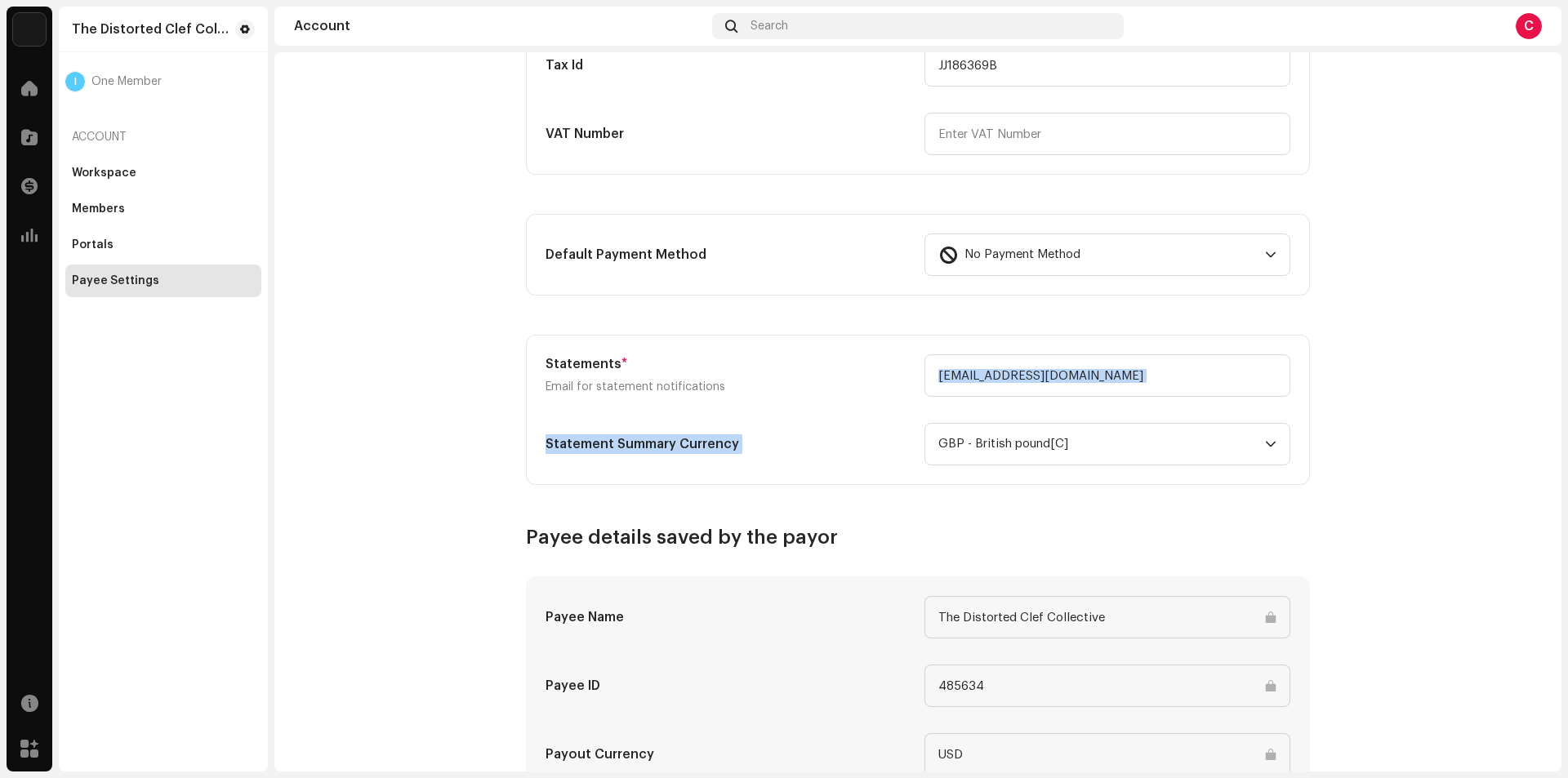
drag, startPoint x: 1561, startPoint y: 338, endPoint x: 1564, endPoint y: 482, distance: 144.0
click at [1564, 482] on div "The Distorted Clef Collective Home Catalog Transactions Analytics Resources Mar…" at bounding box center [784, 389] width 1568 height 778
click at [1526, 453] on account-payee-settings "Payee Settings Type Company Individual Individual - not incorporated. Pay To Na…" at bounding box center [918, 316] width 1287 height 1233
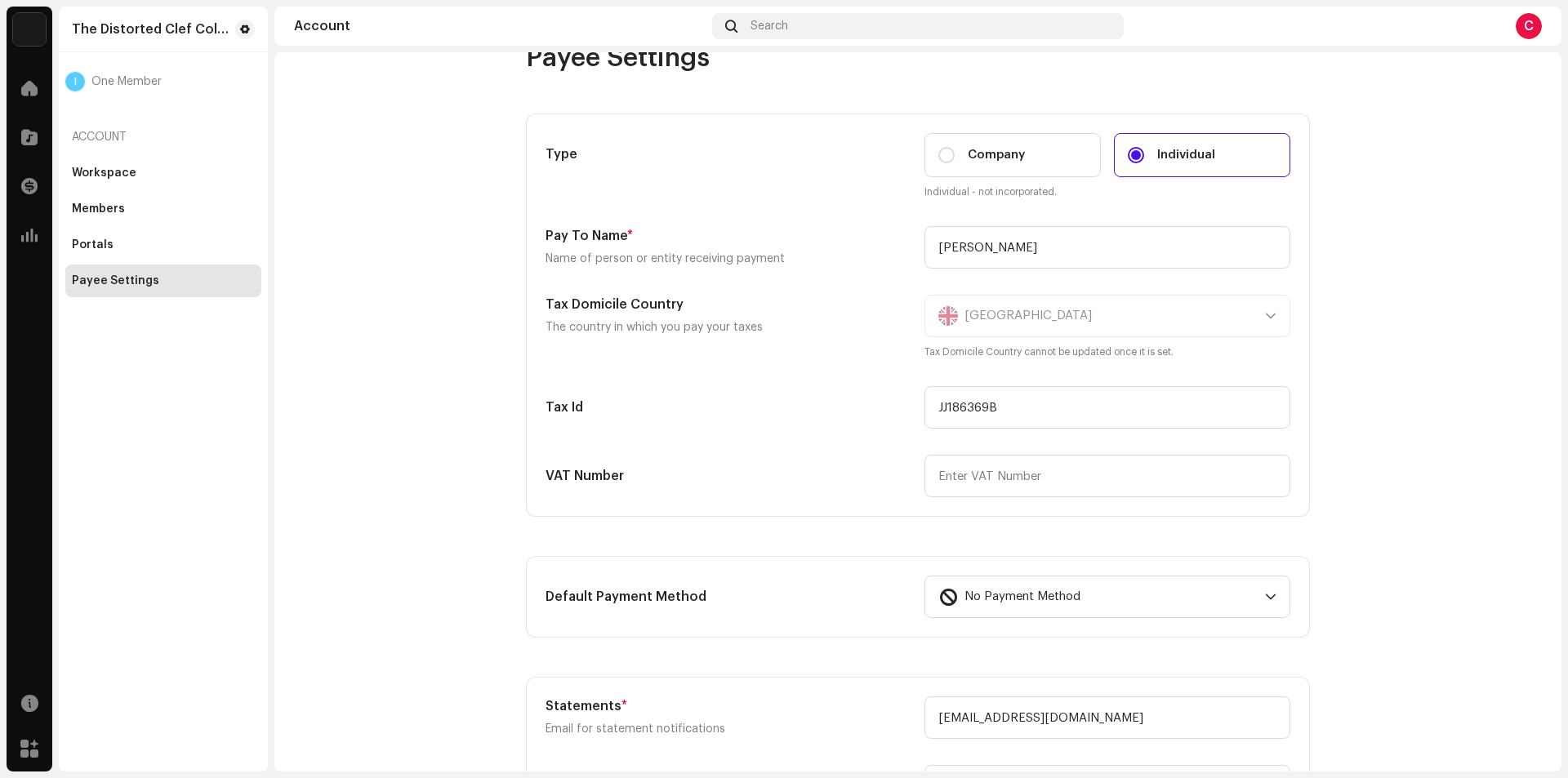
scroll to position [0, 0]
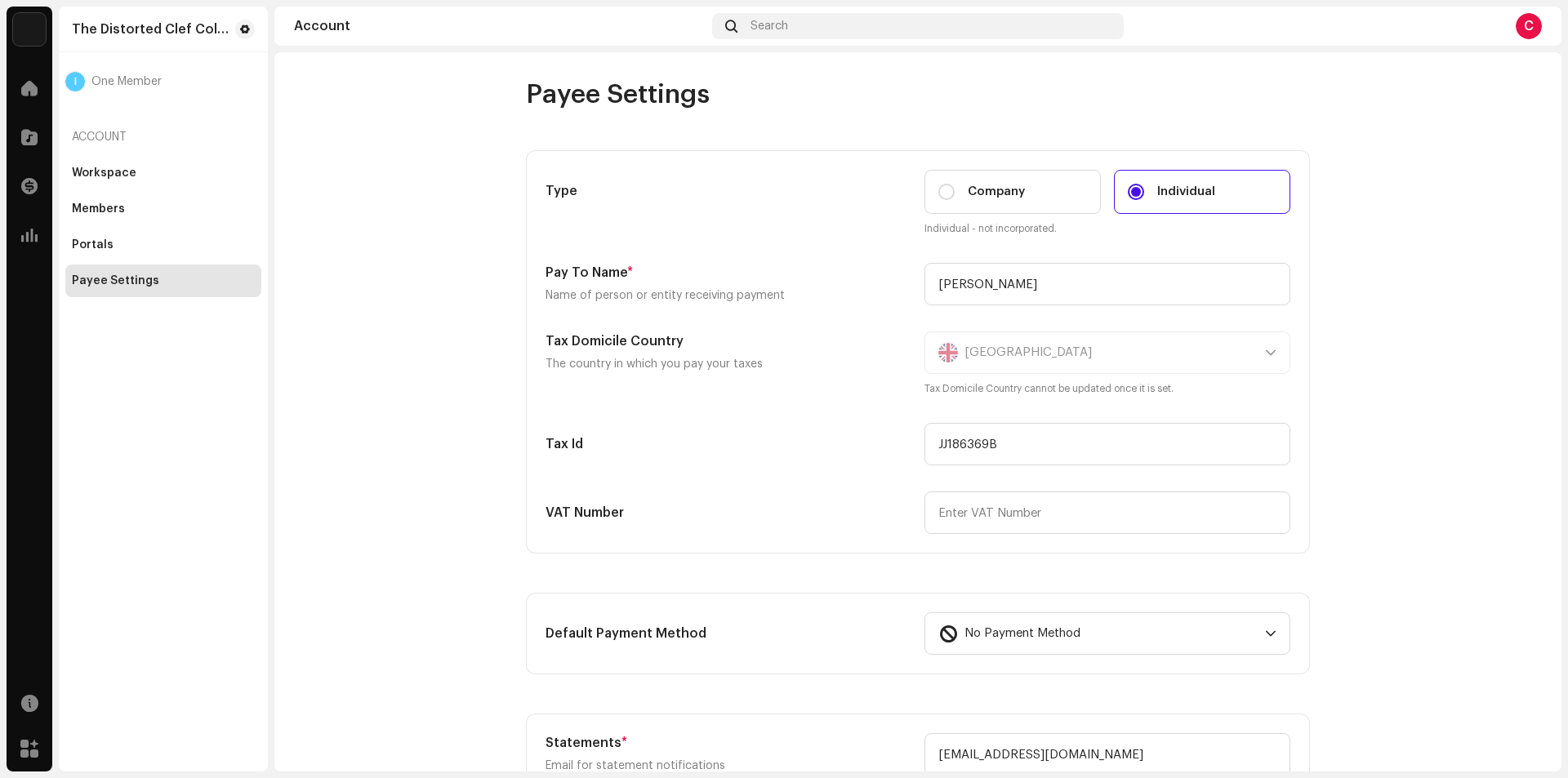
click at [42, 27] on img at bounding box center [29, 29] width 32 height 32
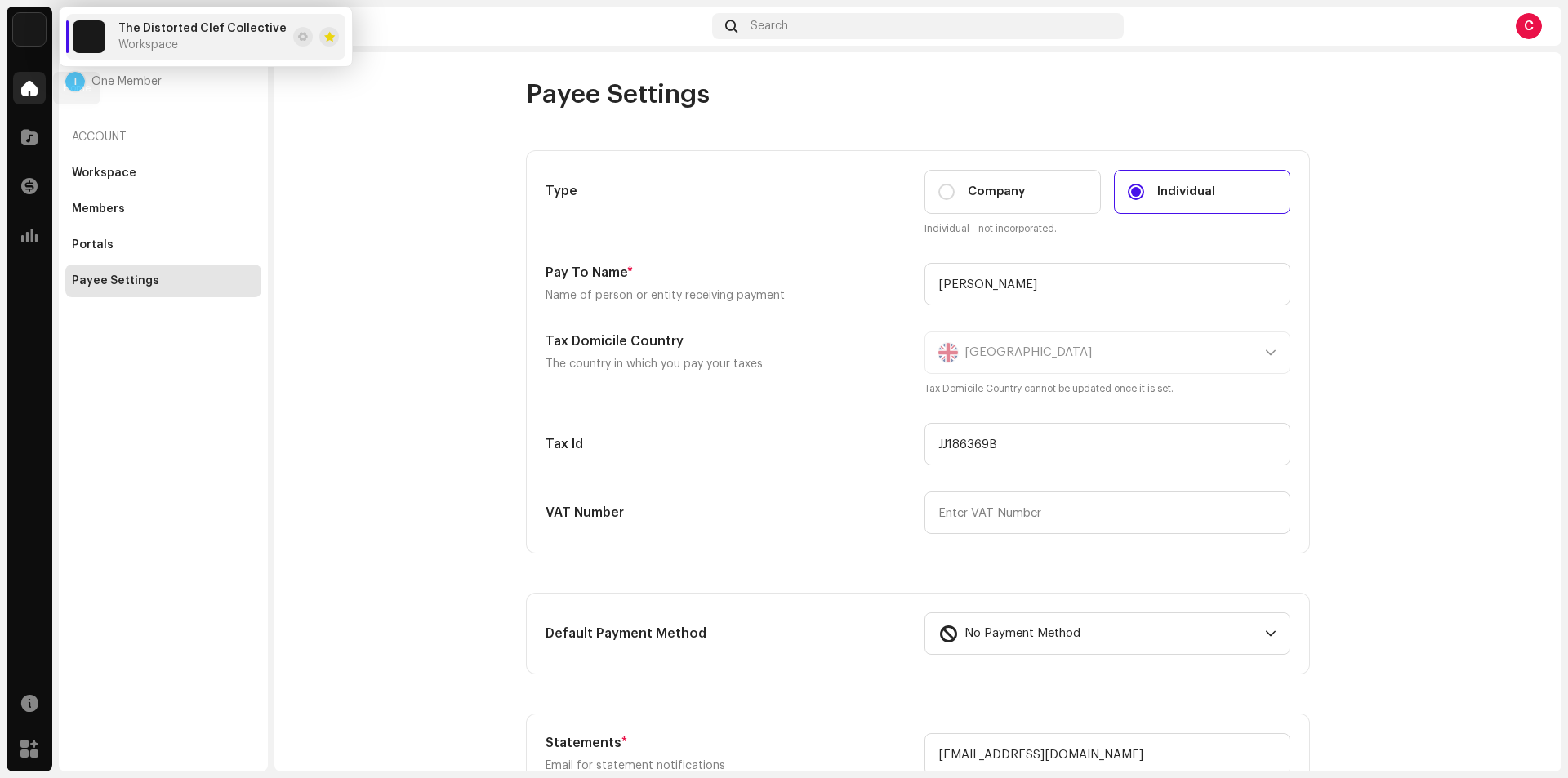
click at [37, 80] on div at bounding box center [29, 87] width 32 height 32
